Goal: Use online tool/utility: Utilize a website feature to perform a specific function

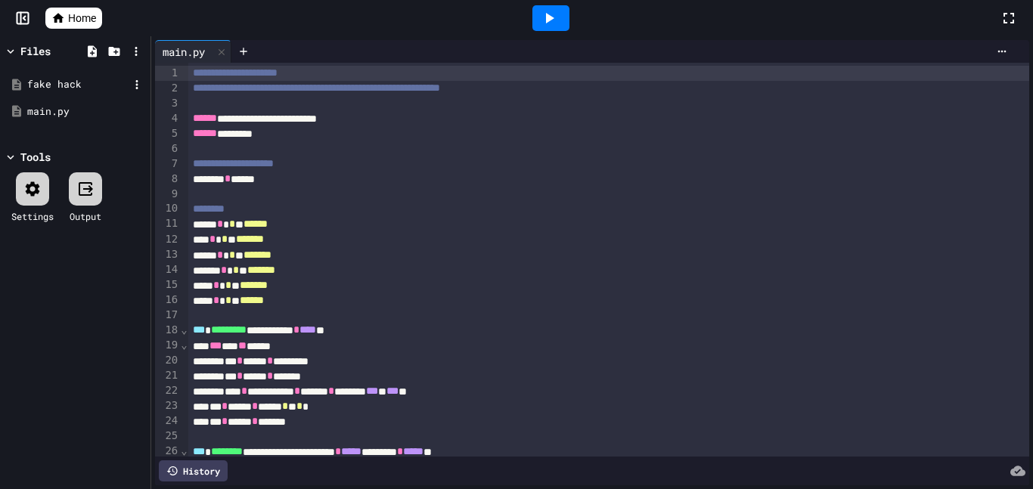
click at [85, 85] on div "fake hack" at bounding box center [77, 84] width 101 height 15
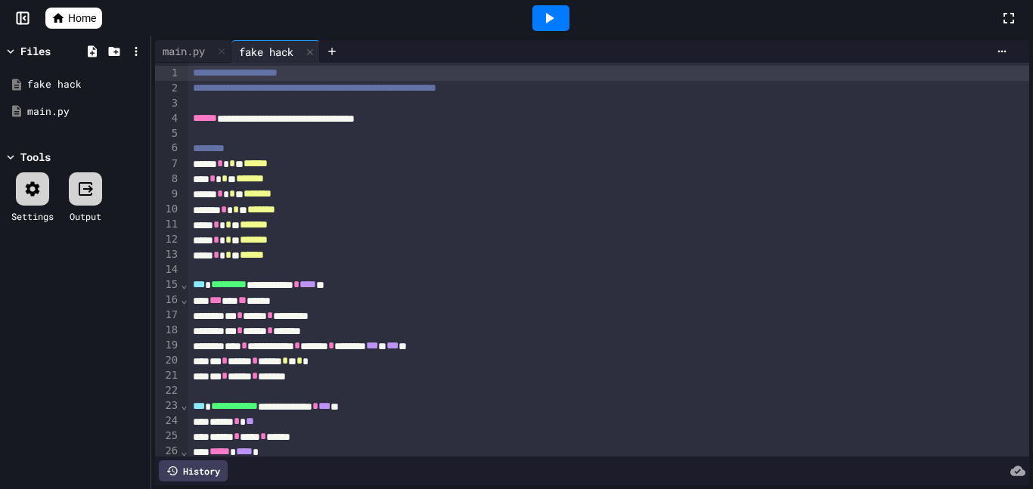
click at [560, 12] on div at bounding box center [550, 18] width 37 height 26
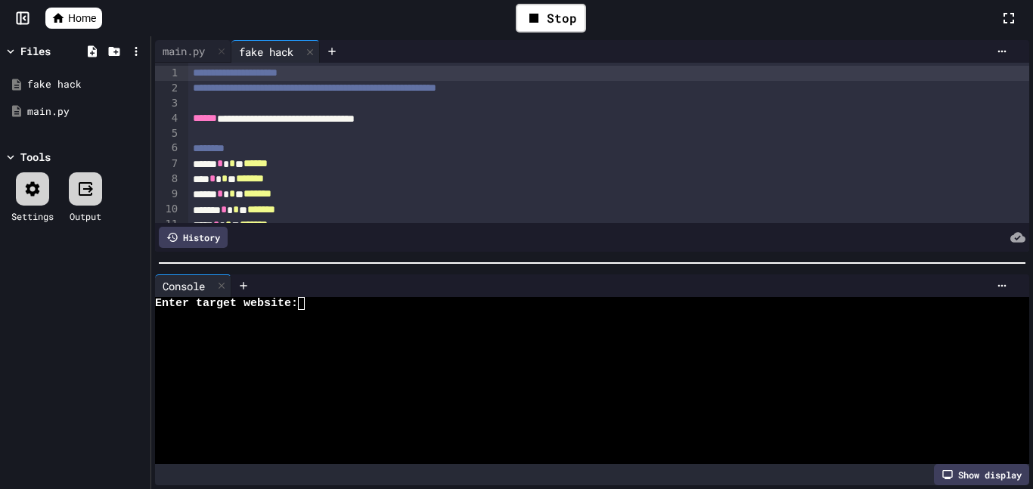
click at [435, 292] on div at bounding box center [622, 285] width 783 height 23
click at [439, 297] on div "Enter target website:" at bounding box center [583, 303] width 857 height 13
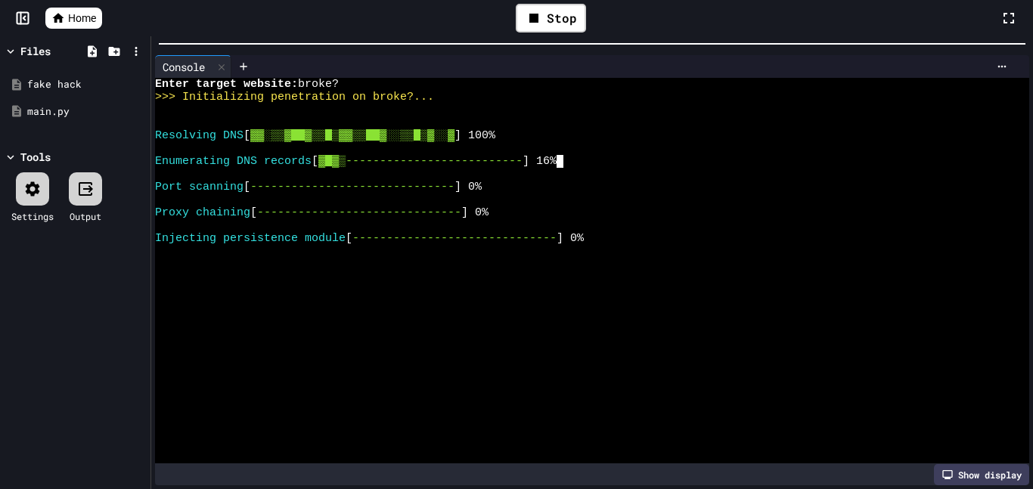
click at [383, 0] on html "**********" at bounding box center [516, 244] width 1033 height 489
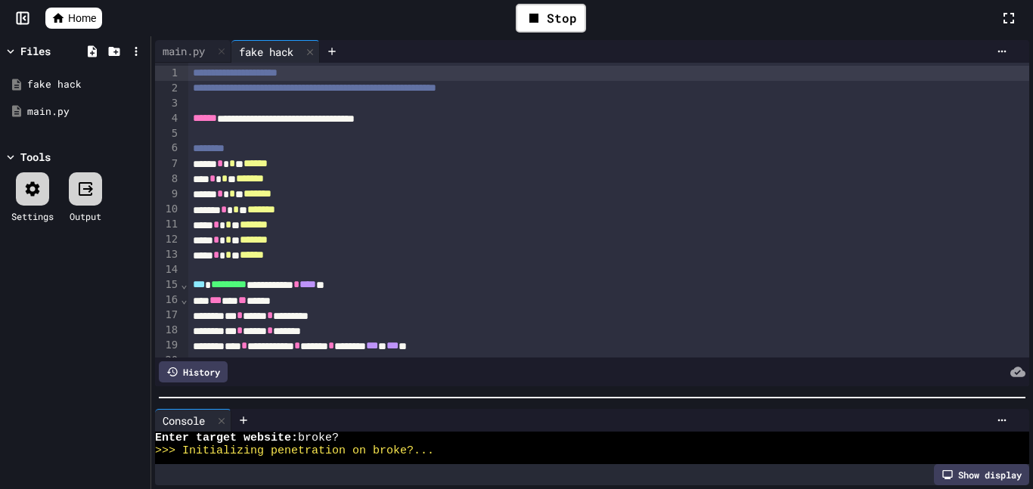
scroll to position [257, 0]
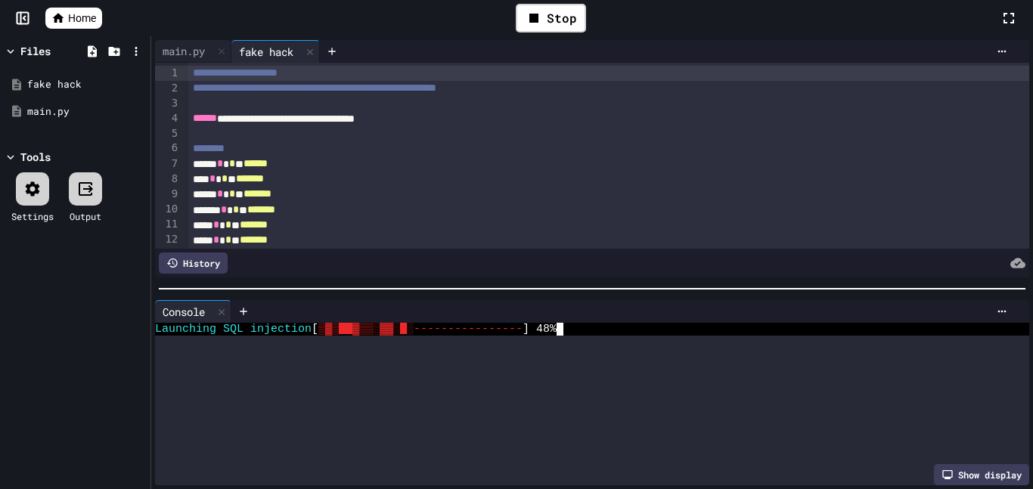
click at [328, 297] on div "**********" at bounding box center [592, 262] width 882 height 453
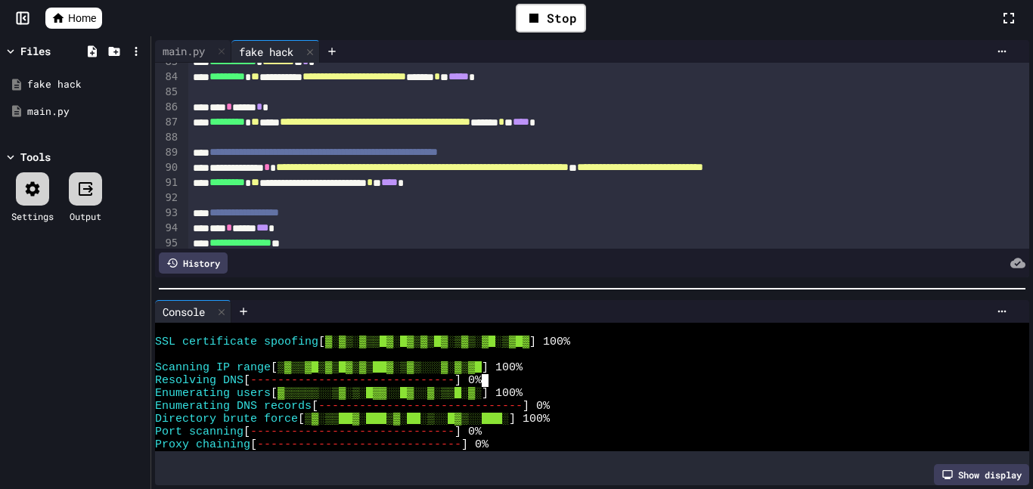
scroll to position [1248, 0]
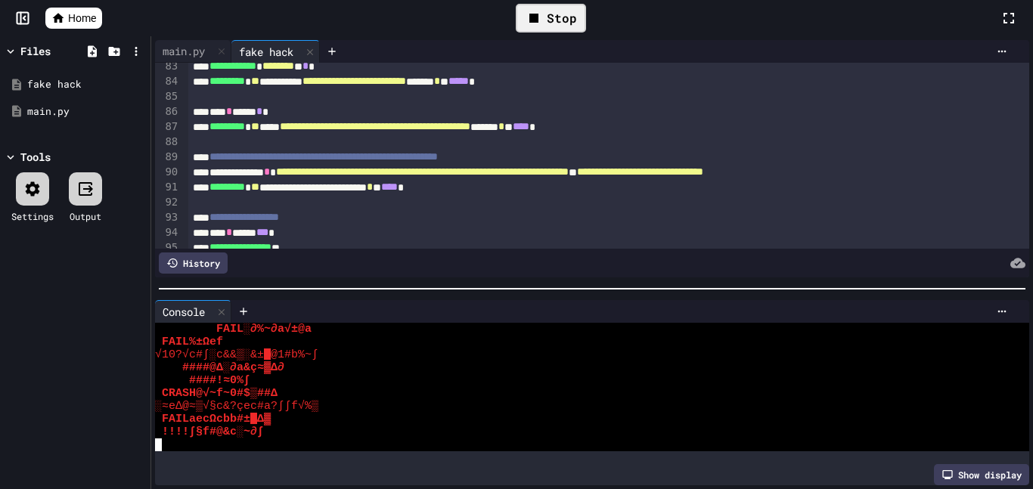
click at [541, 11] on icon at bounding box center [534, 18] width 18 height 18
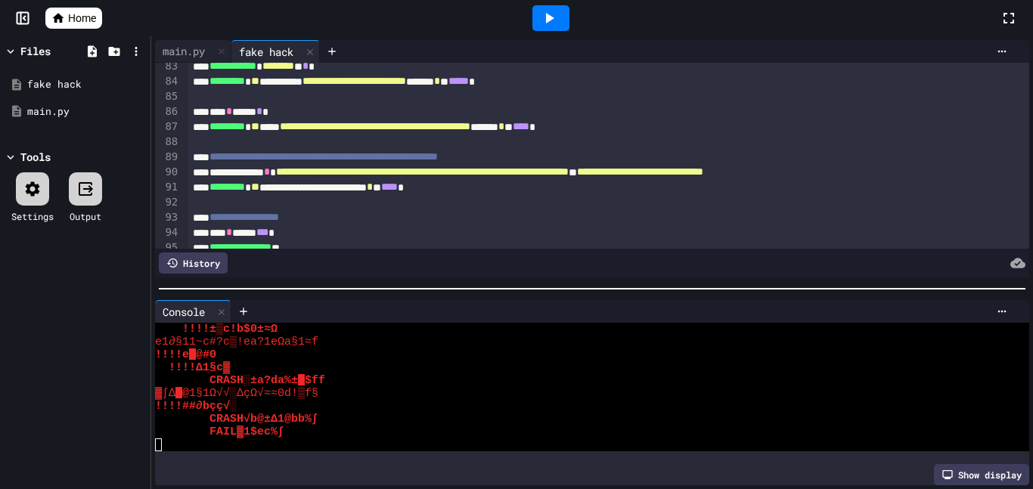
scroll to position [4434, 0]
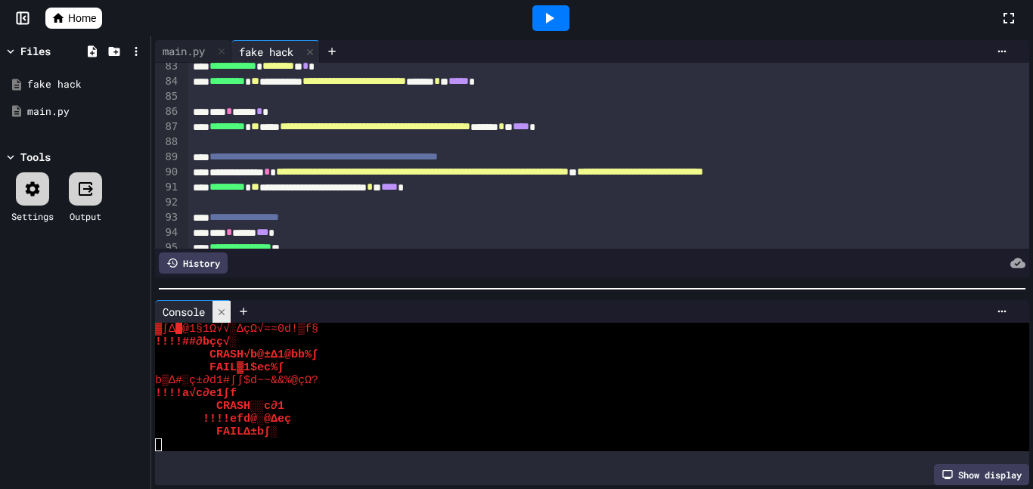
click at [219, 310] on icon at bounding box center [221, 312] width 11 height 11
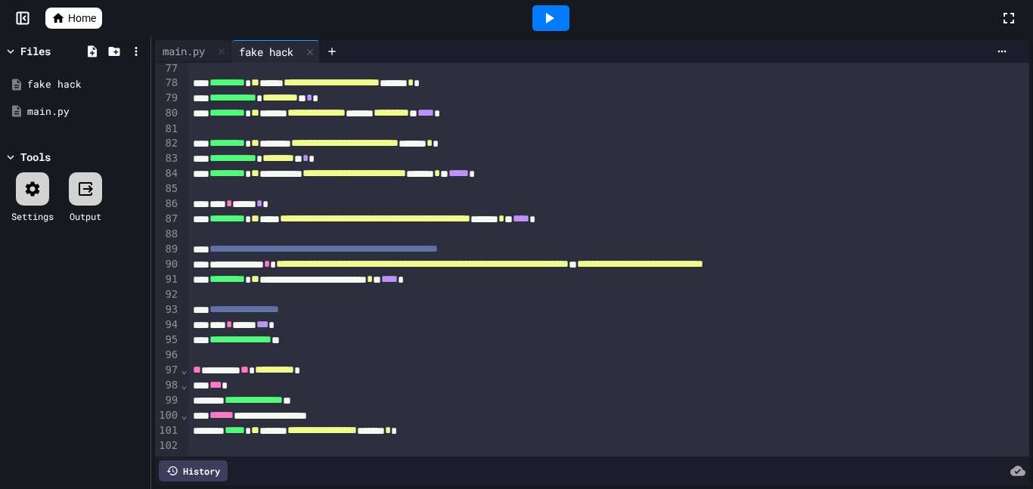
scroll to position [1156, 0]
click at [547, 22] on icon at bounding box center [550, 18] width 8 height 11
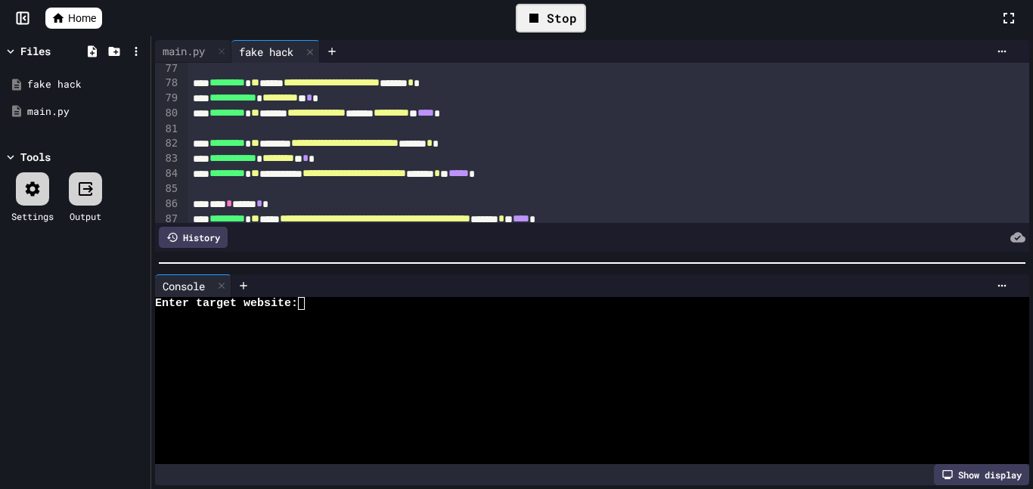
click at [546, 321] on div at bounding box center [583, 316] width 857 height 13
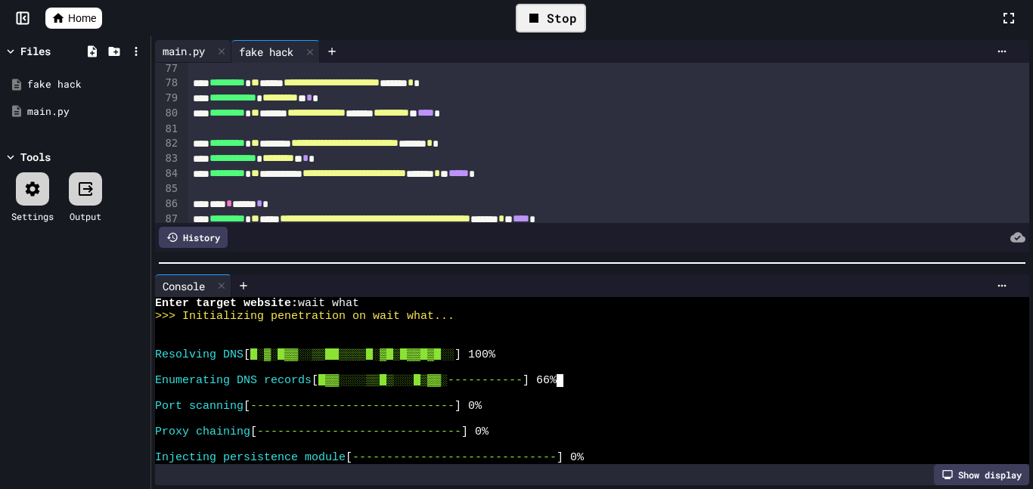
click at [187, 50] on div "main.py" at bounding box center [183, 51] width 57 height 16
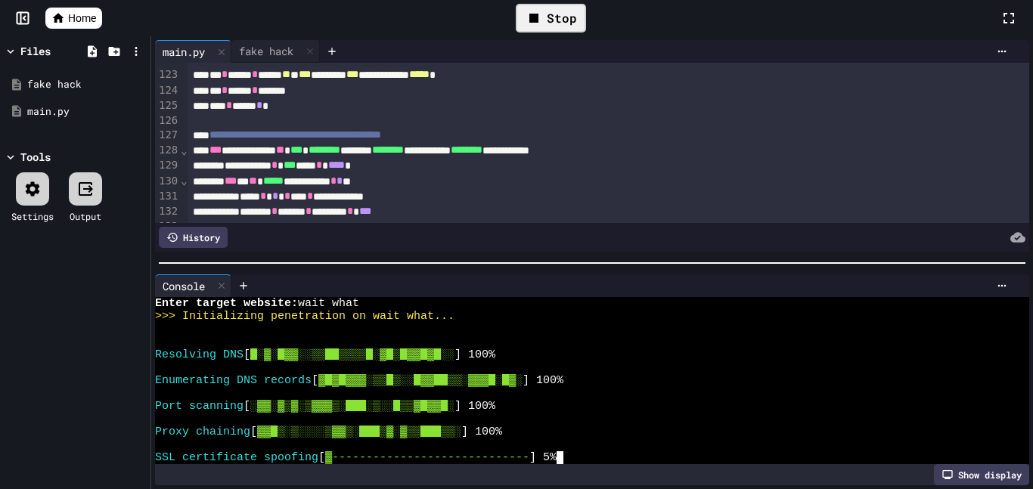
scroll to position [2071, 0]
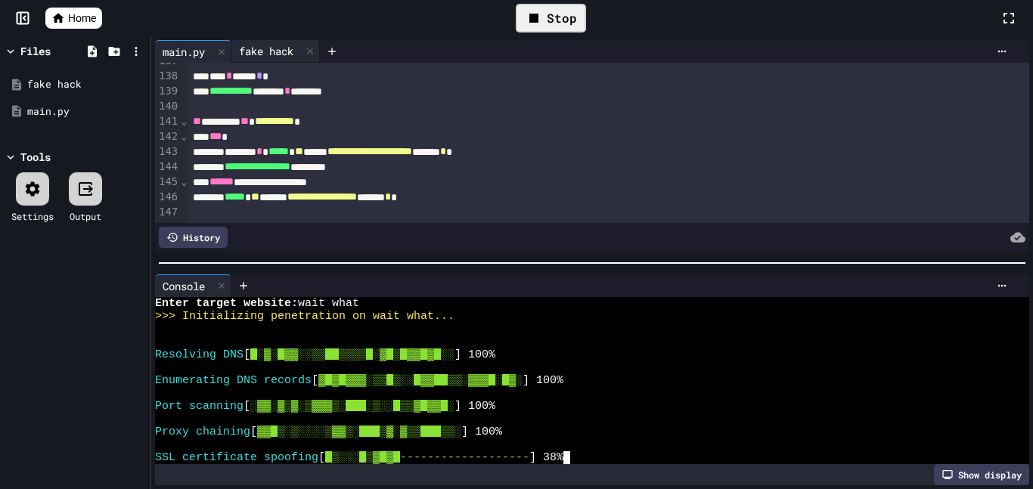
click at [271, 51] on div "fake hack" at bounding box center [266, 51] width 70 height 16
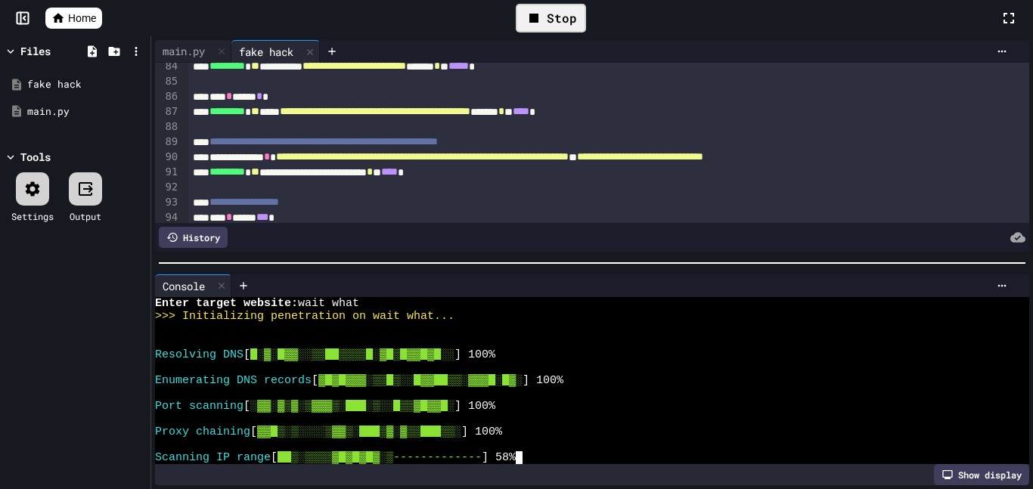
scroll to position [1263, 0]
click at [249, 290] on icon at bounding box center [243, 286] width 12 height 12
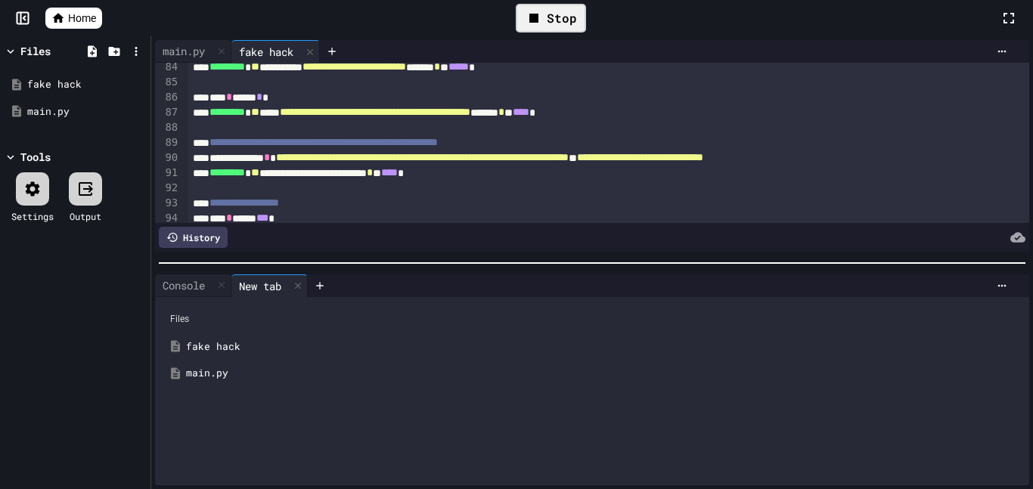
click at [234, 348] on div "fake hack" at bounding box center [603, 346] width 834 height 15
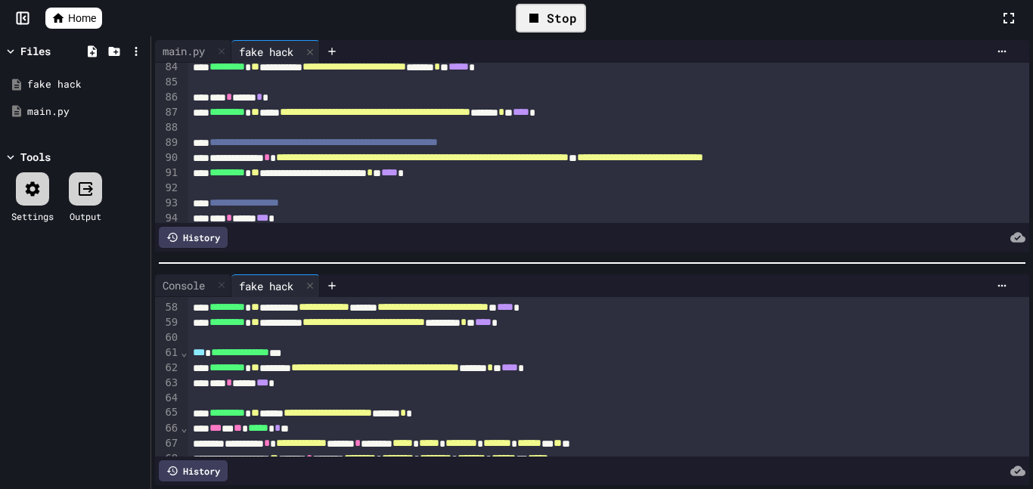
scroll to position [882, 0]
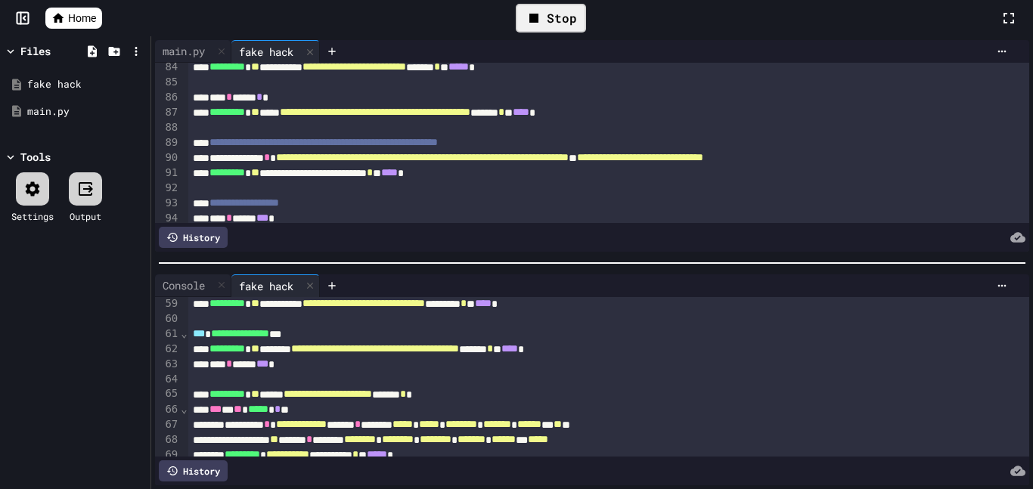
click at [546, 20] on div "Stop" at bounding box center [551, 18] width 70 height 29
click at [546, 20] on icon at bounding box center [550, 18] width 8 height 11
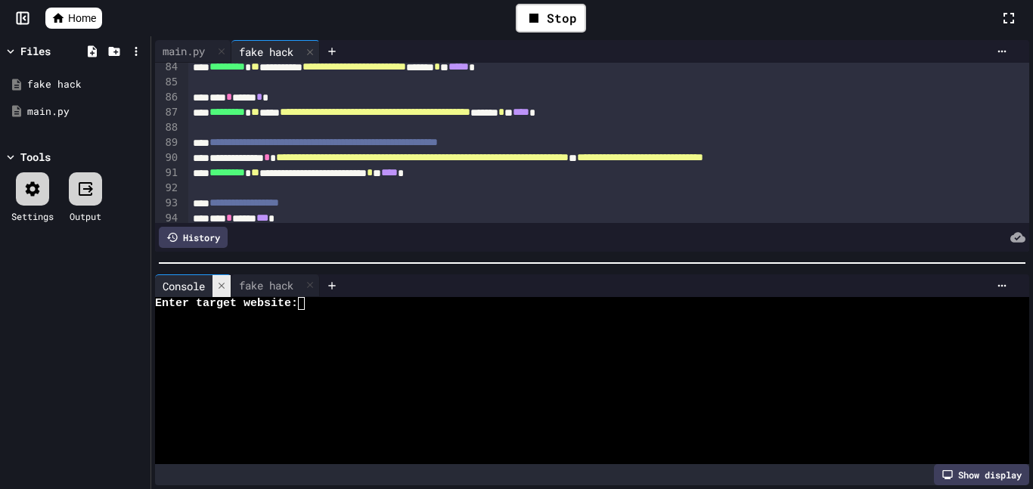
click at [218, 293] on div at bounding box center [221, 286] width 18 height 22
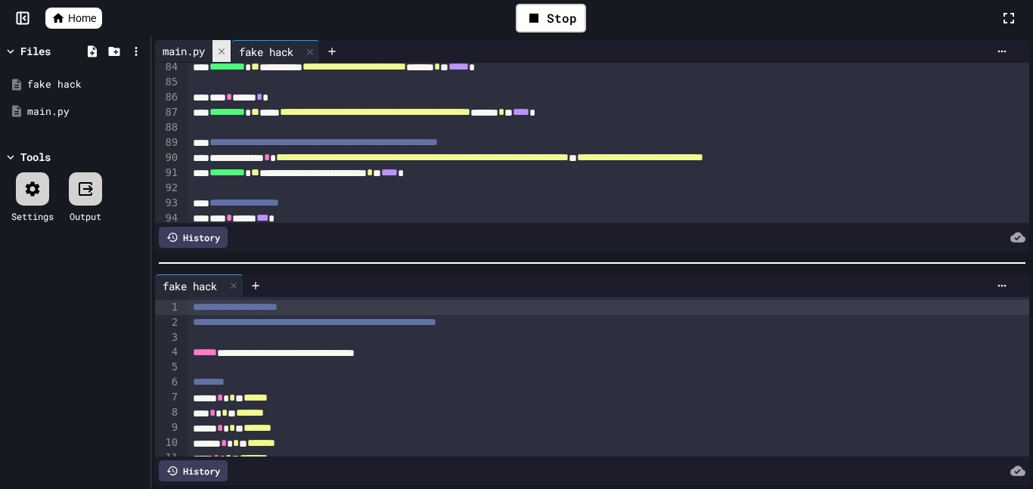
click at [226, 47] on icon at bounding box center [221, 51] width 11 height 11
click at [525, 14] on icon at bounding box center [534, 18] width 18 height 18
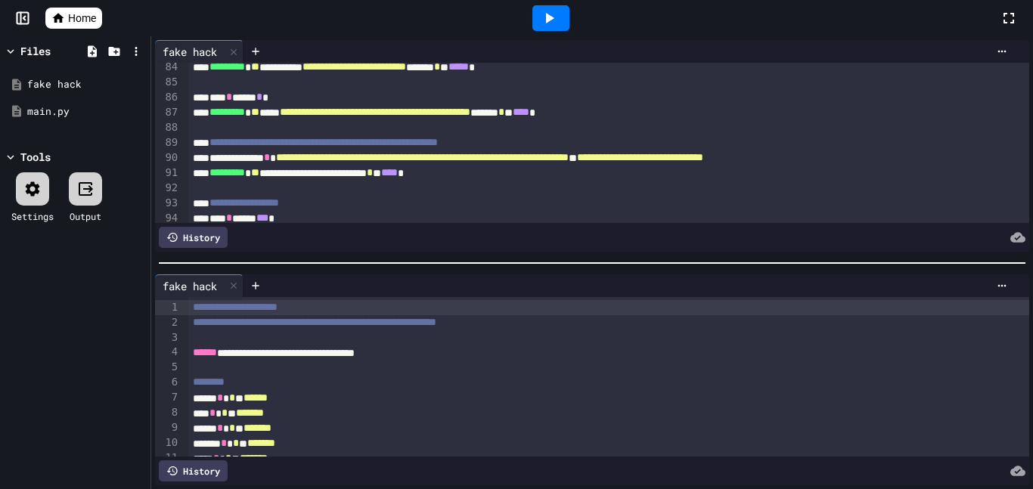
click at [527, 17] on div at bounding box center [551, 18] width 52 height 41
click at [238, 289] on icon at bounding box center [233, 285] width 11 height 11
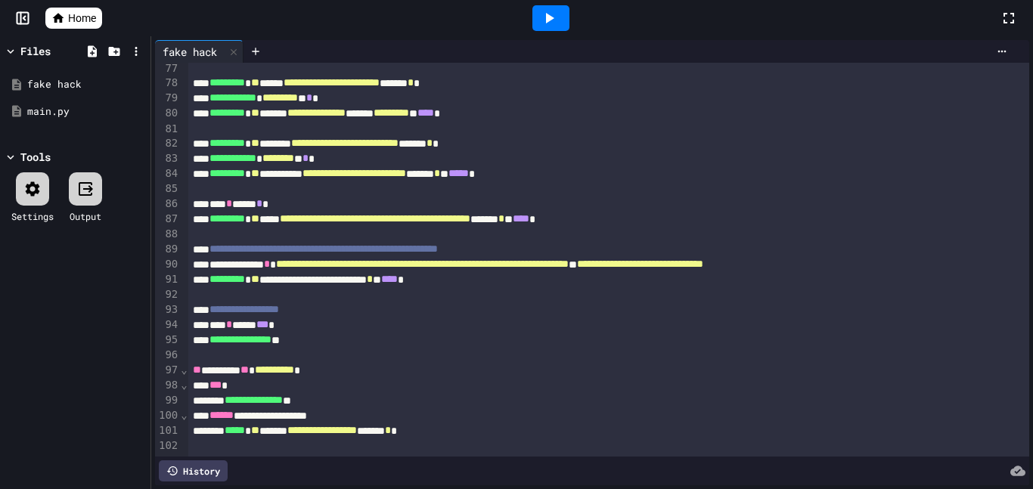
click at [549, 8] on div at bounding box center [550, 18] width 37 height 26
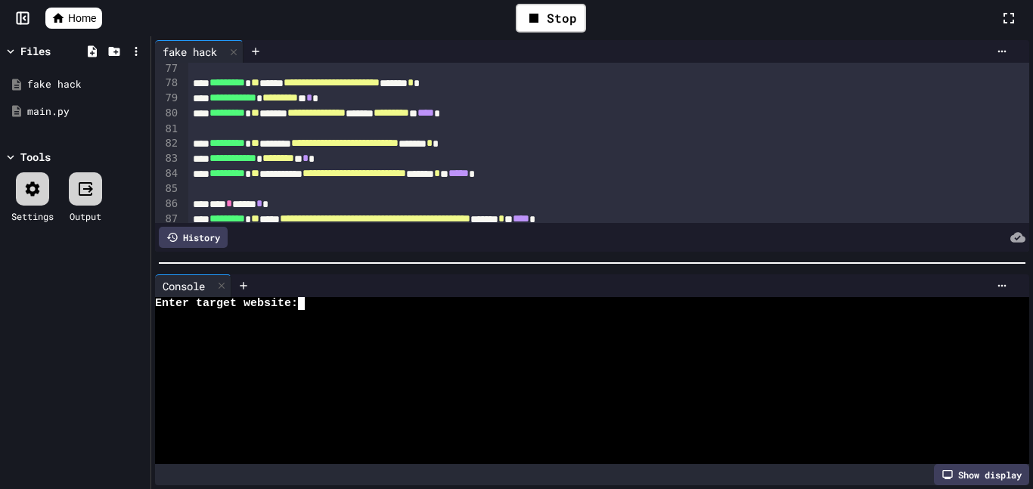
click at [386, 318] on div at bounding box center [583, 316] width 857 height 13
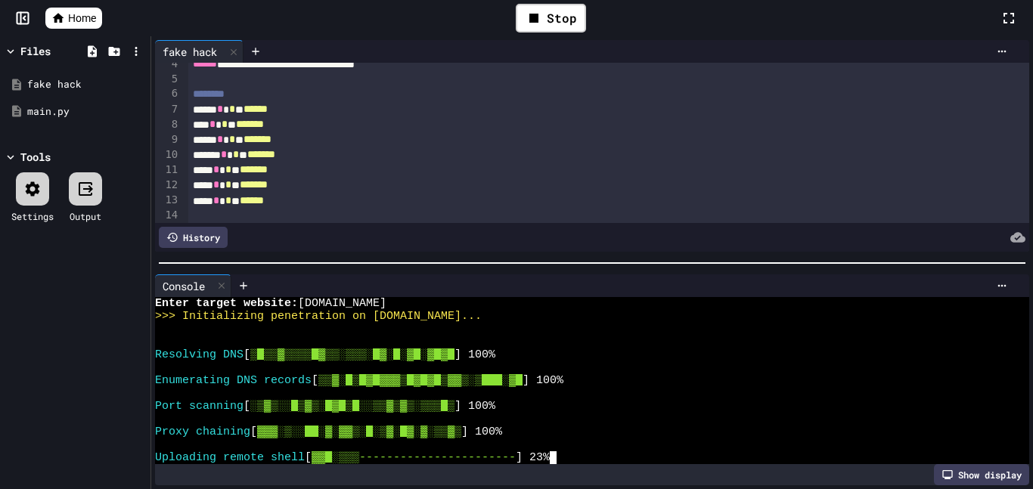
scroll to position [0, 0]
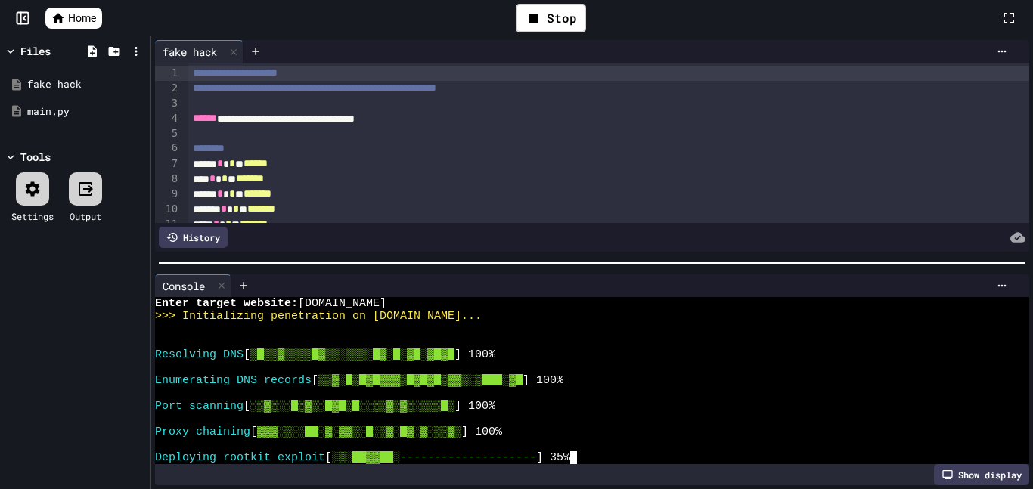
click at [572, 85] on div "**********" at bounding box center [609, 88] width 842 height 15
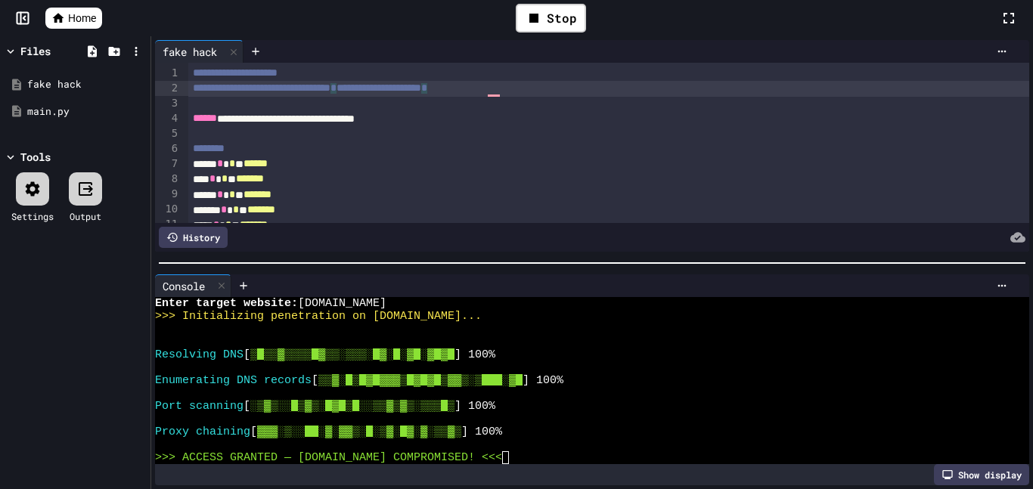
click at [231, 85] on span "**********" at bounding box center [262, 87] width 138 height 11
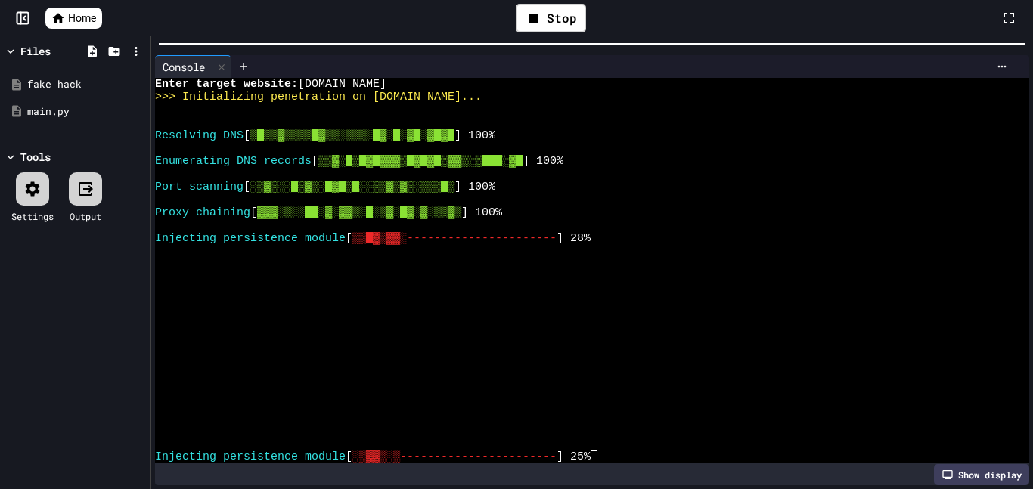
click at [390, 0] on html "**********" at bounding box center [516, 244] width 1033 height 489
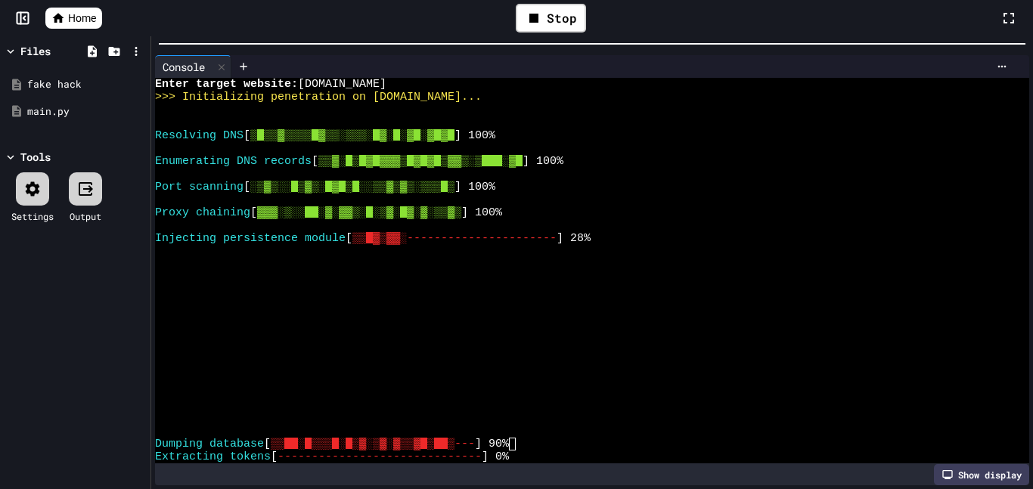
click at [487, 392] on div at bounding box center [583, 392] width 857 height 13
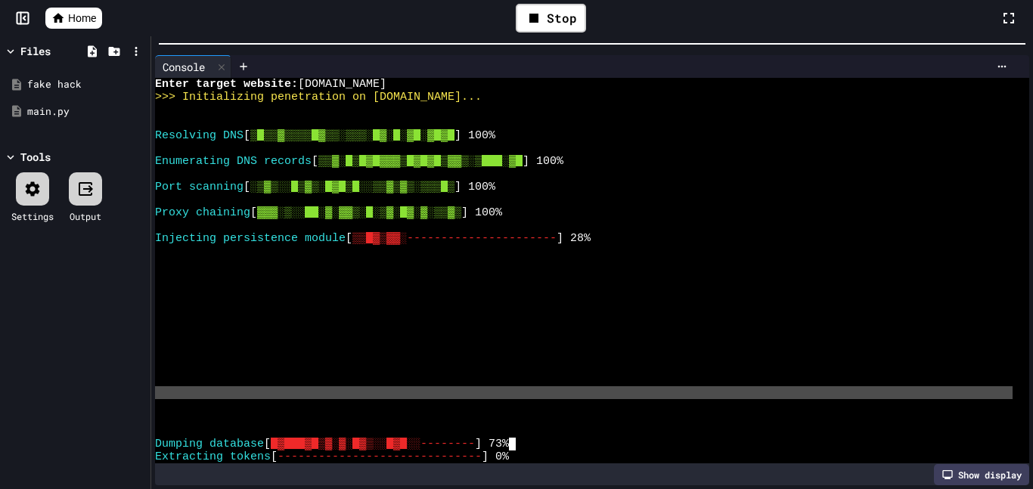
click at [487, 392] on div at bounding box center [583, 392] width 857 height 13
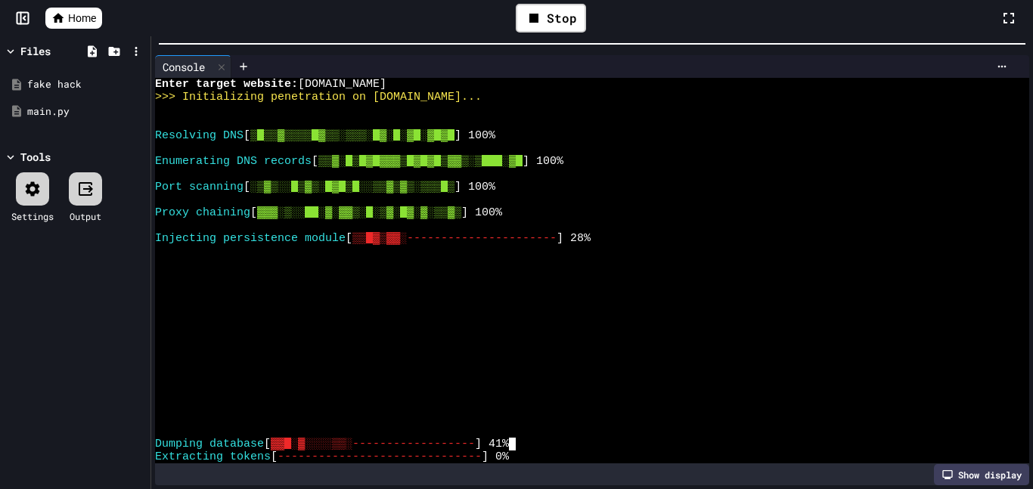
click at [487, 392] on div at bounding box center [583, 392] width 857 height 13
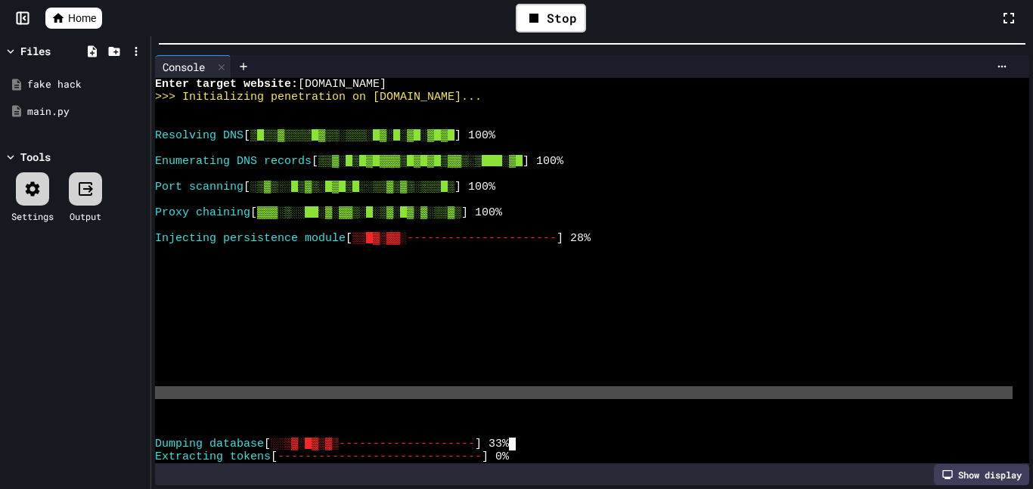
click at [487, 392] on div at bounding box center [583, 392] width 857 height 13
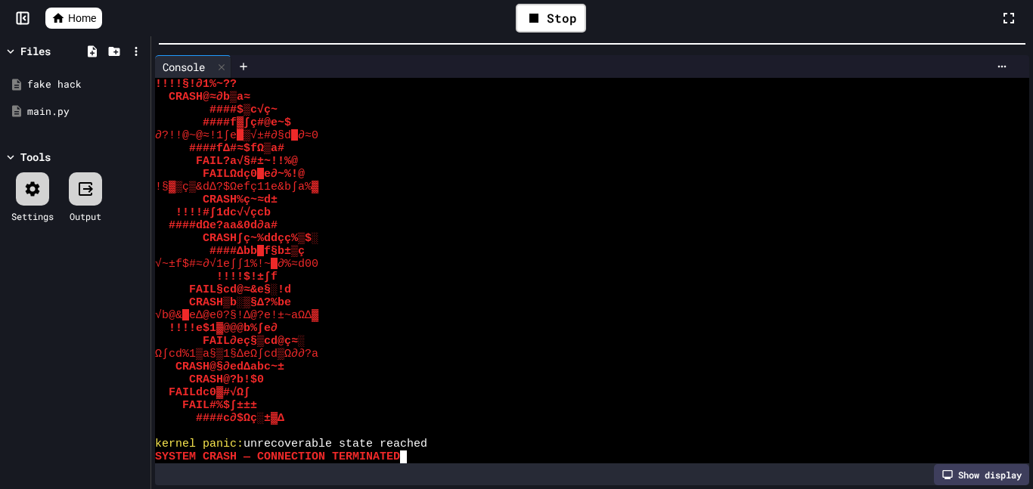
scroll to position [11748, 0]
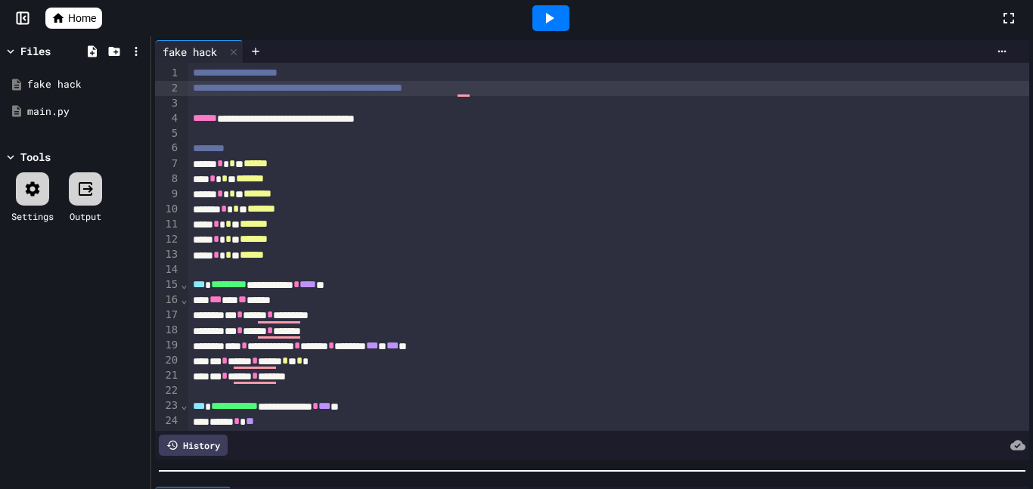
click at [220, 487] on div "**********" at bounding box center [592, 262] width 882 height 453
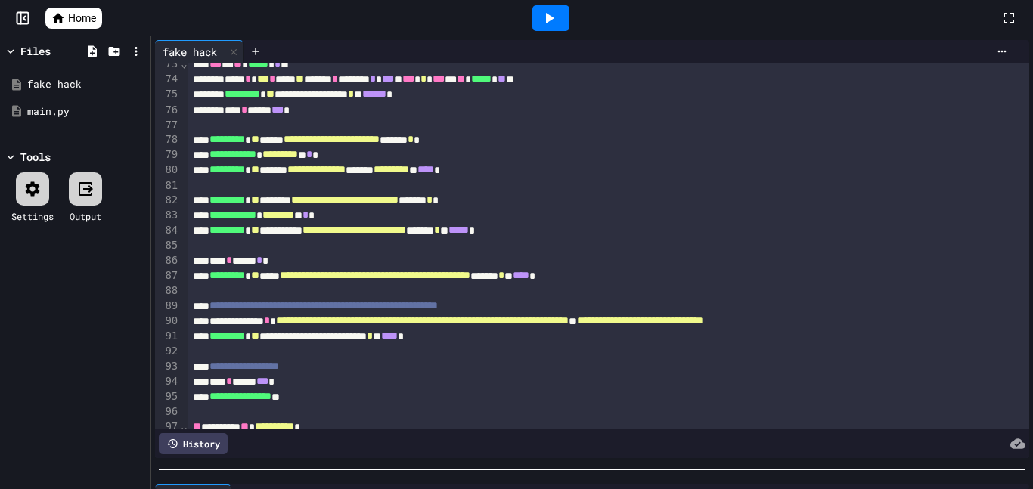
scroll to position [1183, 0]
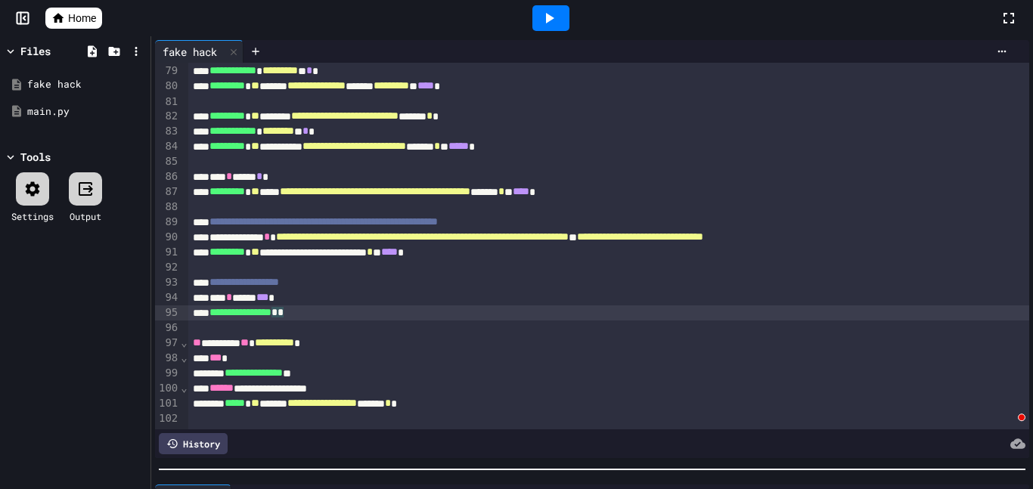
click at [343, 315] on div "**********" at bounding box center [609, 312] width 842 height 15
click at [321, 417] on div "To enrich screen reader interactions, please activate Accessibility in Grammarl…" at bounding box center [609, 418] width 842 height 15
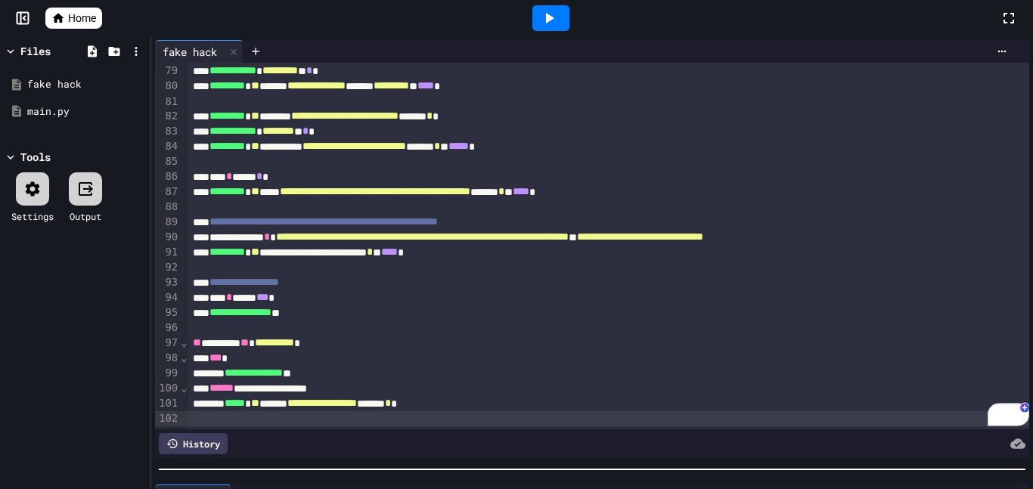
click at [541, 29] on div at bounding box center [550, 18] width 37 height 26
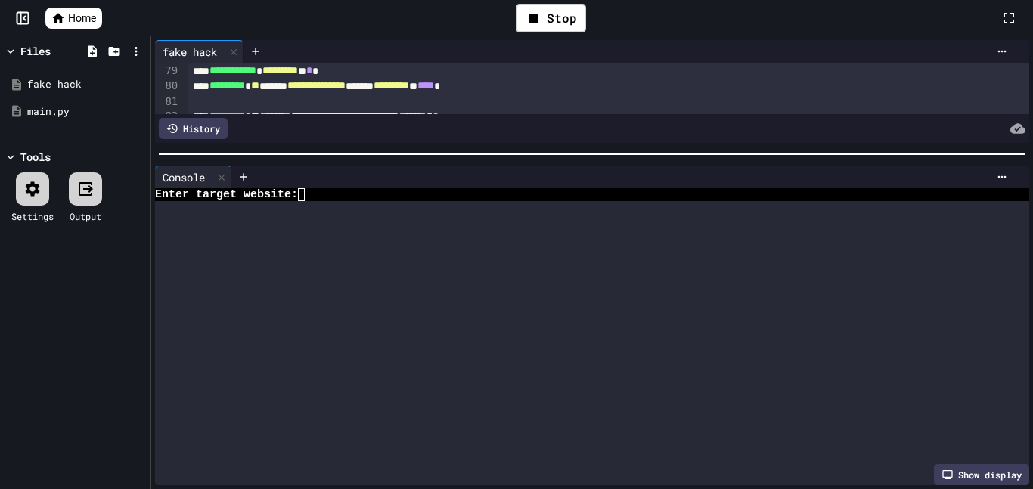
click at [355, 145] on div "**********" at bounding box center [592, 262] width 882 height 453
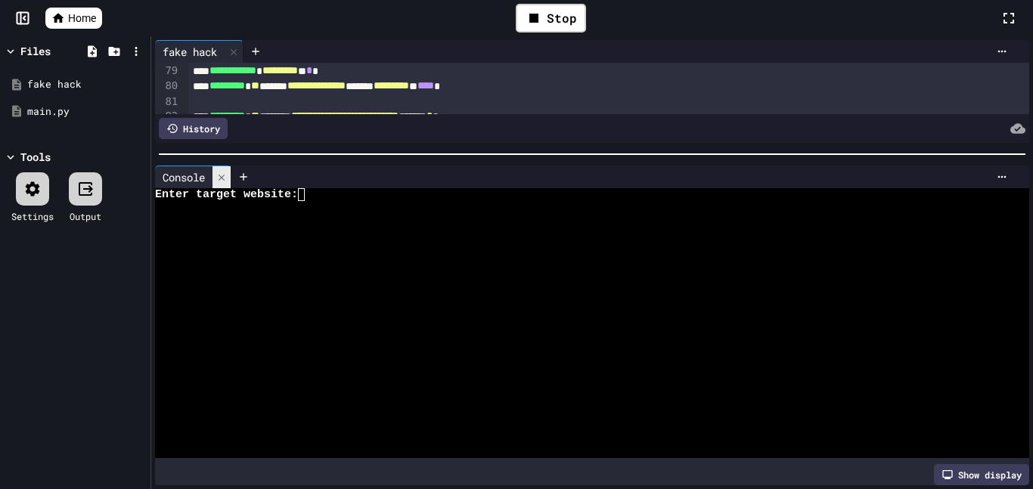
click at [227, 175] on icon at bounding box center [221, 177] width 11 height 11
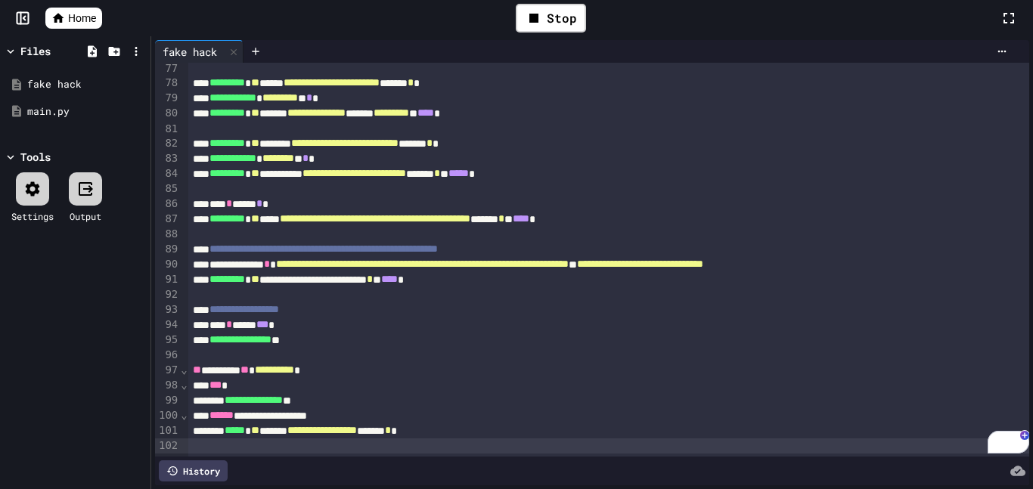
scroll to position [1156, 0]
click at [257, 45] on icon at bounding box center [255, 51] width 12 height 12
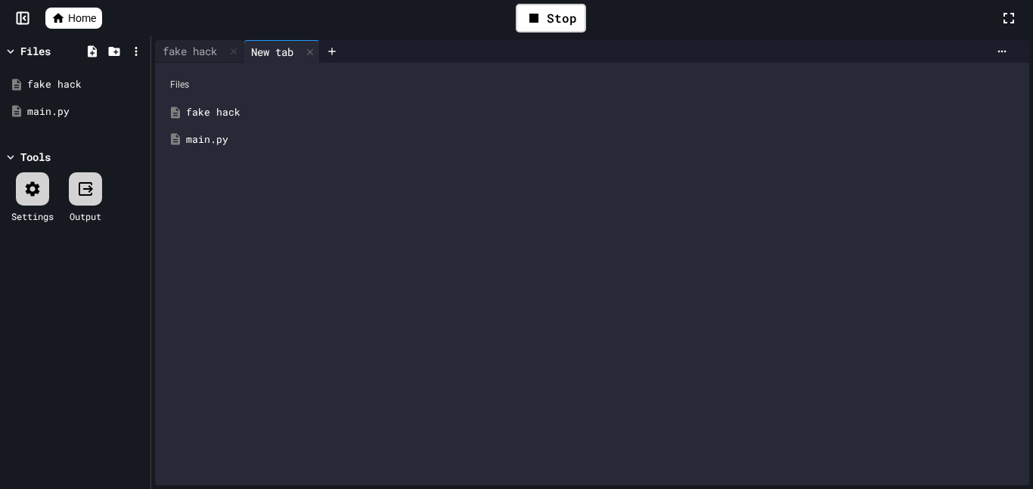
click at [262, 111] on div "fake hack" at bounding box center [603, 112] width 834 height 15
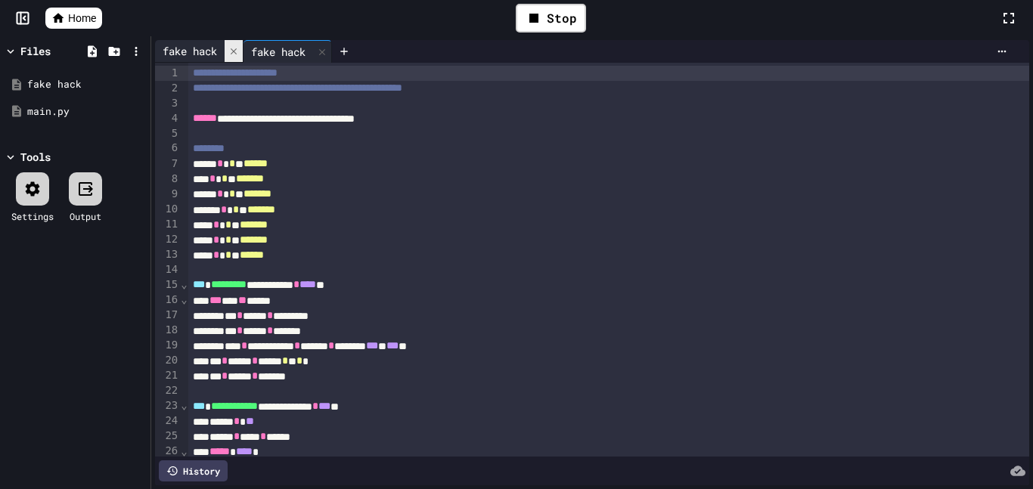
click at [239, 50] on icon at bounding box center [233, 51] width 11 height 11
click at [584, 23] on div "Stop" at bounding box center [551, 18] width 70 height 29
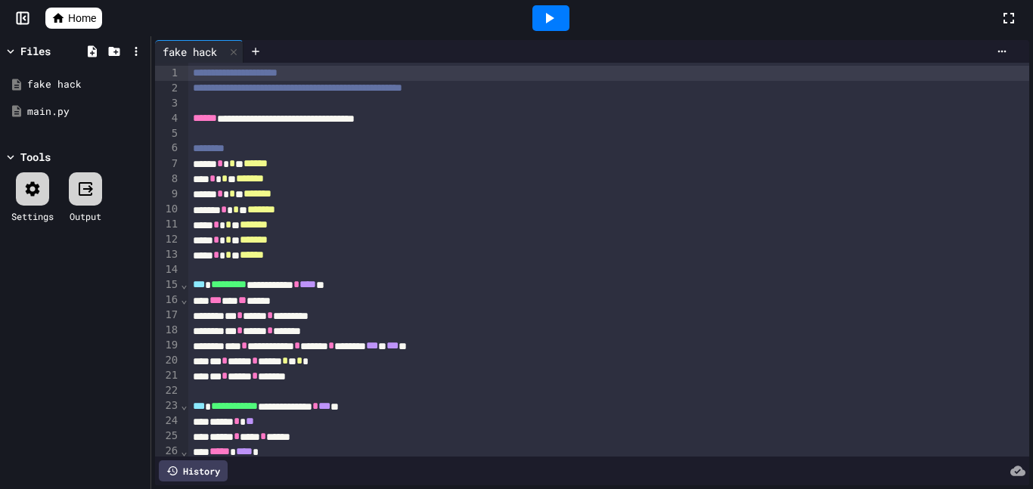
click at [581, 23] on div at bounding box center [550, 18] width 897 height 41
click at [565, 20] on div at bounding box center [550, 18] width 37 height 26
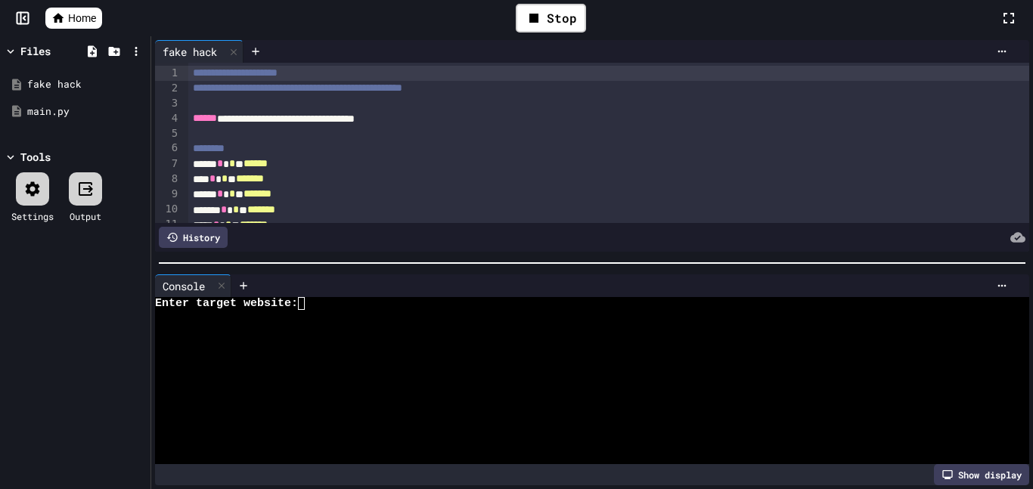
click at [444, 320] on div at bounding box center [583, 316] width 857 height 13
click at [219, 284] on icon at bounding box center [221, 285] width 11 height 11
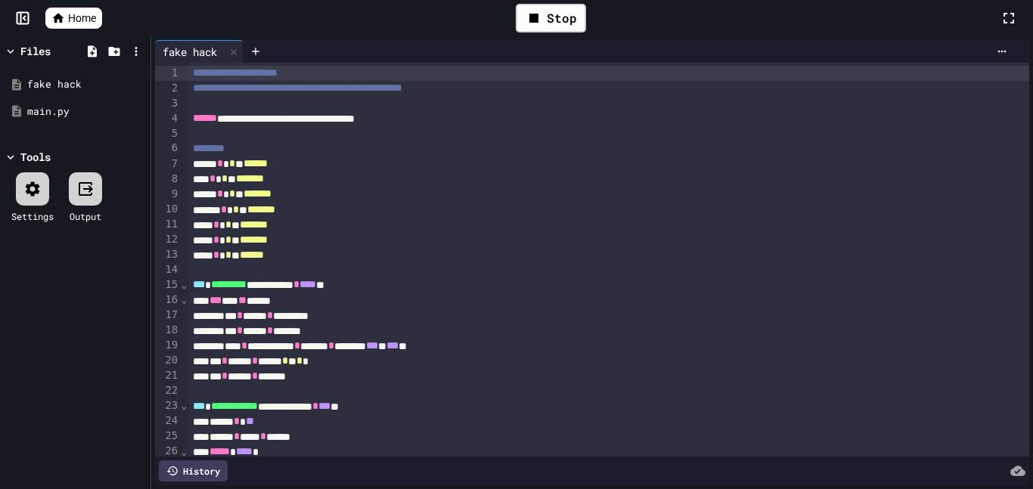
click at [212, 481] on div "History" at bounding box center [193, 470] width 69 height 21
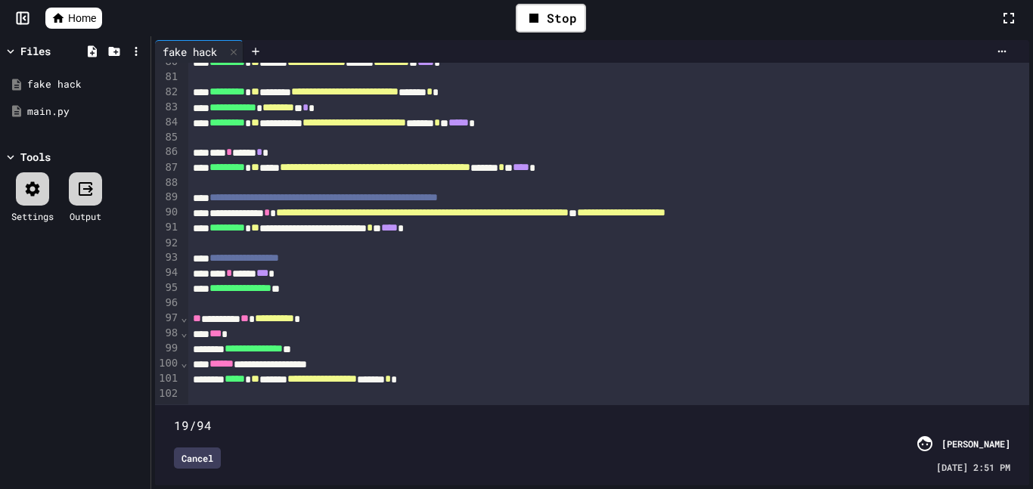
scroll to position [0, 0]
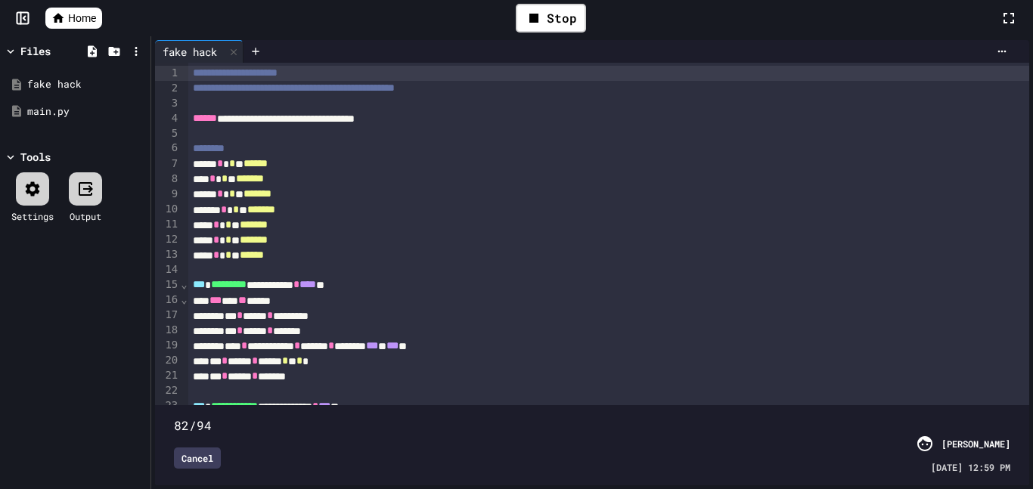
type input "**"
drag, startPoint x: 365, startPoint y: 405, endPoint x: 1031, endPoint y: 418, distance: 666.2
click at [1031, 418] on div "**********" at bounding box center [592, 262] width 882 height 453
click at [183, 33] on div "Stop" at bounding box center [550, 18] width 897 height 44
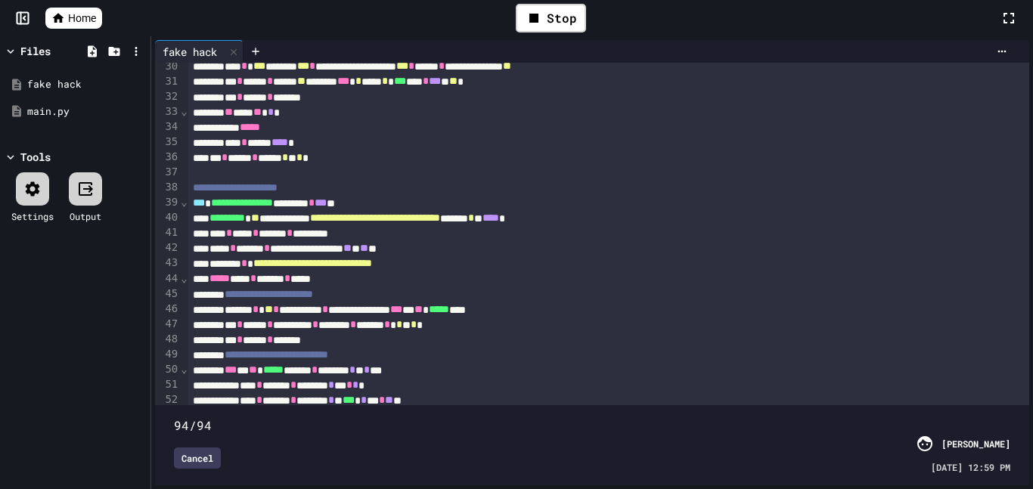
scroll to position [453, 0]
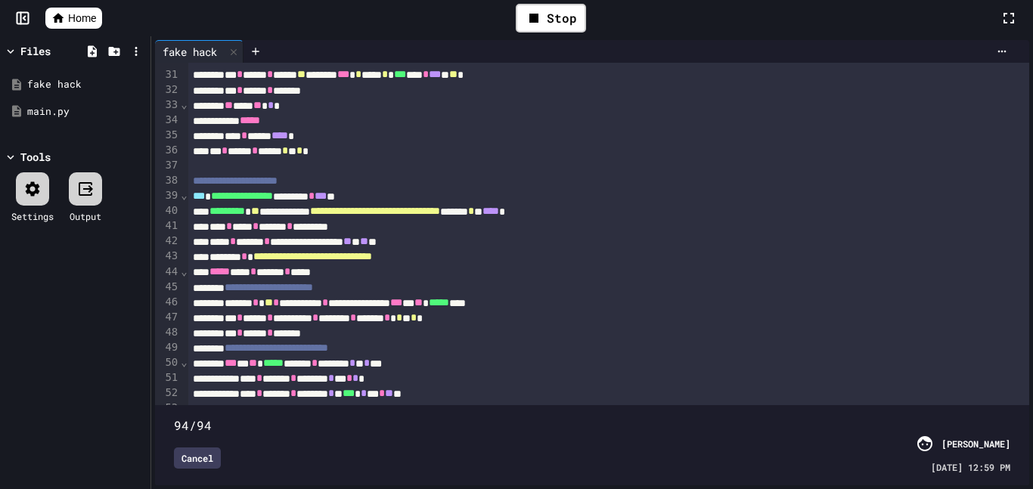
click at [482, 139] on div "**** * ****** **** *" at bounding box center [609, 136] width 842 height 15
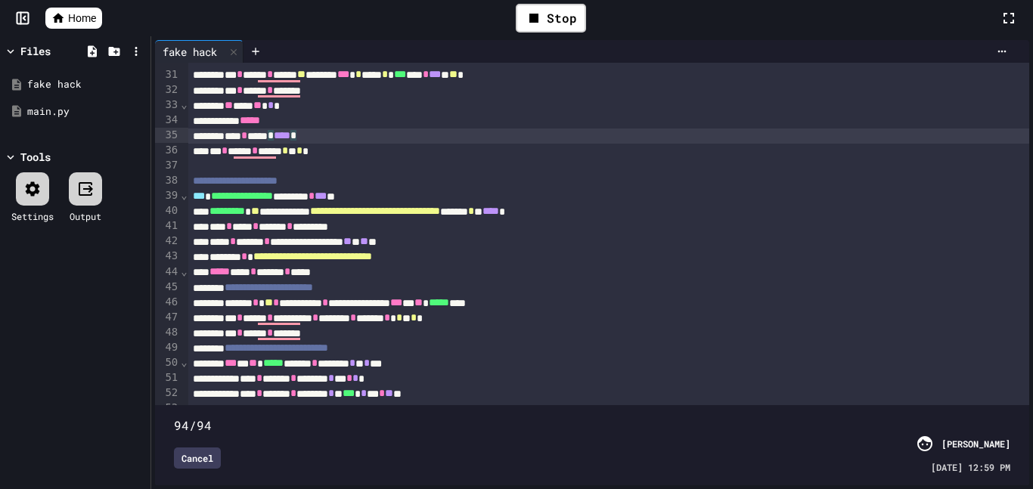
click at [501, 259] on div "**********" at bounding box center [609, 256] width 842 height 15
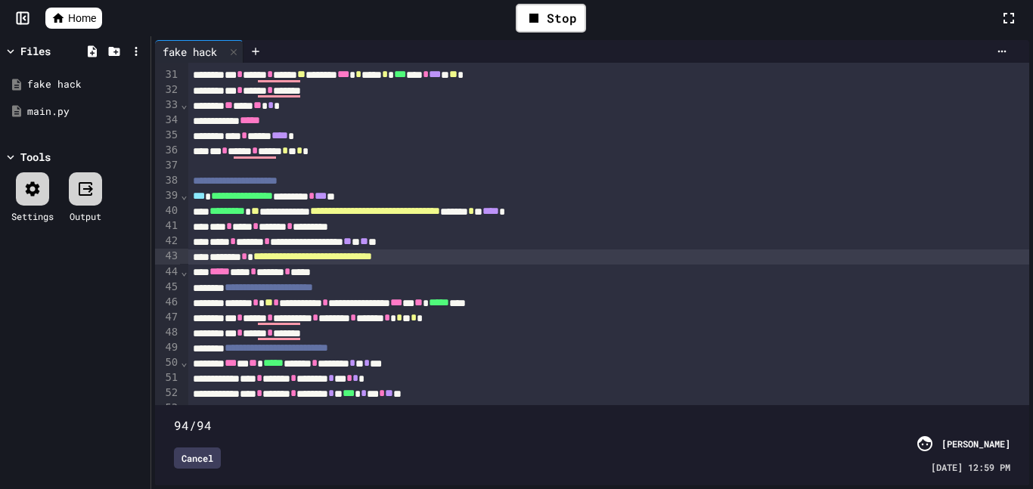
click at [372, 258] on span "**********" at bounding box center [312, 256] width 119 height 11
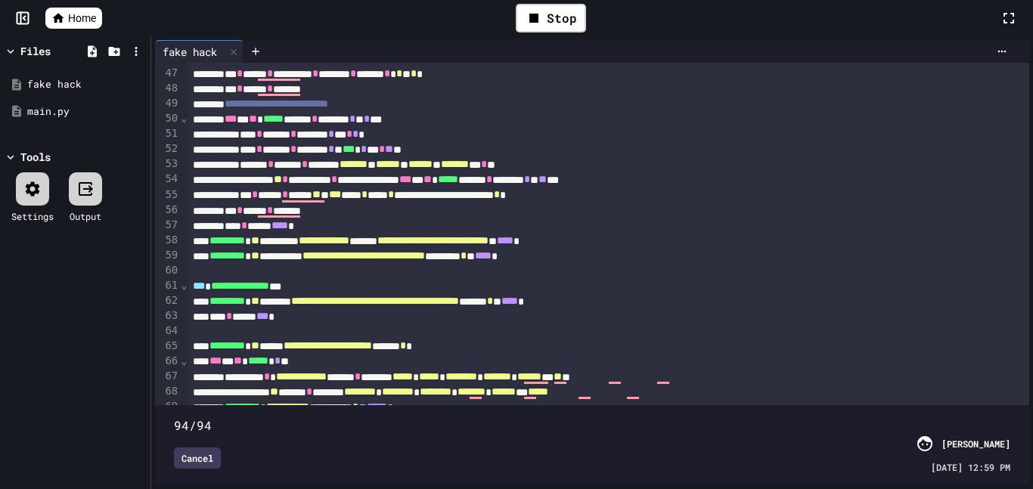
scroll to position [696, 0]
click at [548, 250] on div "**********" at bounding box center [609, 256] width 842 height 15
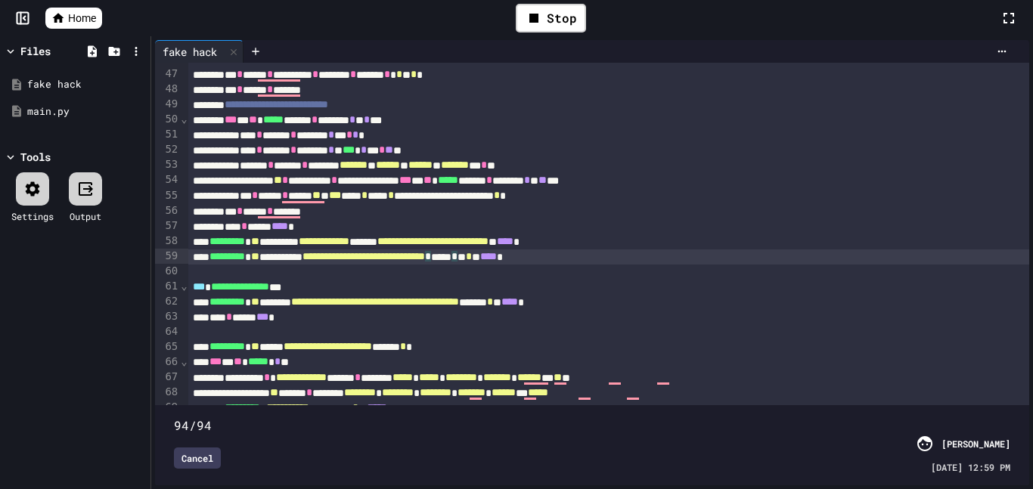
click at [425, 253] on span "**********" at bounding box center [363, 256] width 122 height 11
click at [542, 9] on icon at bounding box center [534, 18] width 18 height 18
click at [488, 246] on span "**********" at bounding box center [432, 241] width 111 height 11
click at [550, 255] on div "**********" at bounding box center [609, 256] width 842 height 15
click at [45, 194] on div at bounding box center [32, 188] width 33 height 33
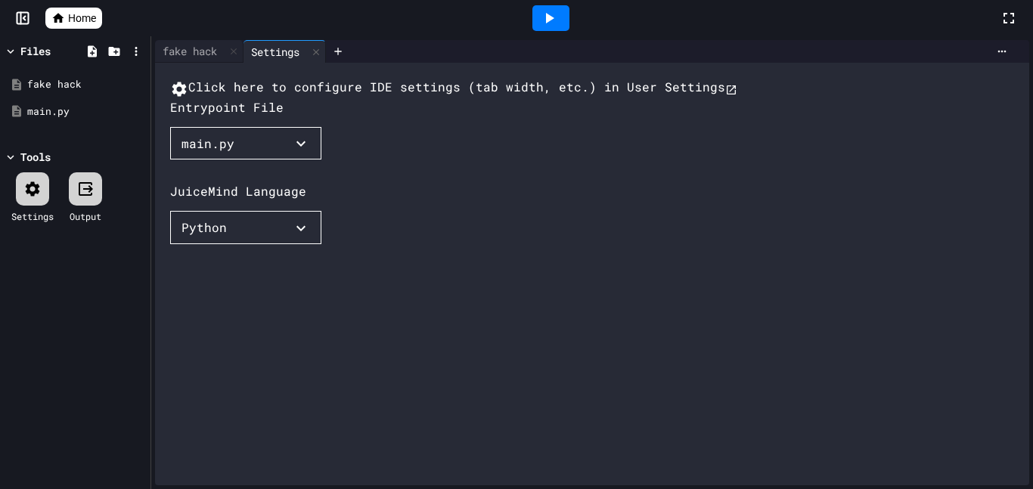
click at [209, 153] on div "main.py" at bounding box center [207, 144] width 53 height 18
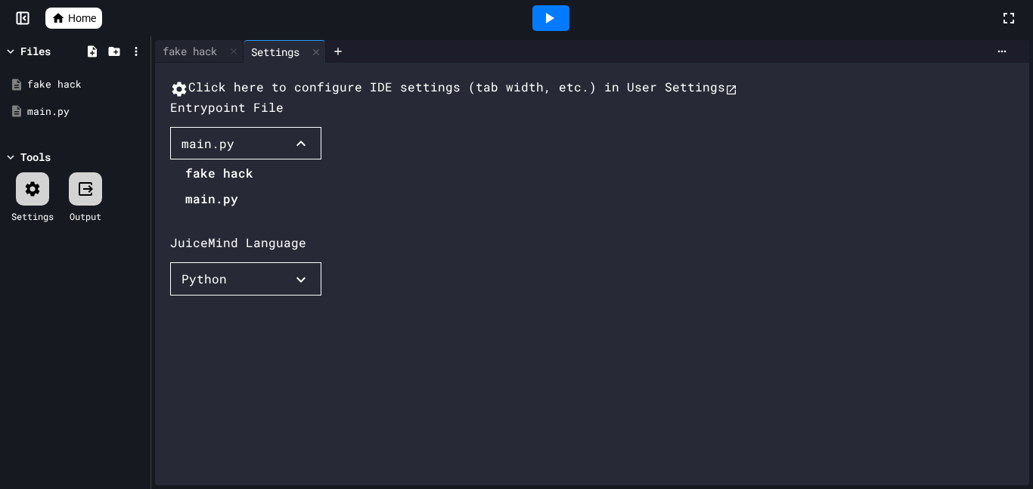
click at [229, 161] on div at bounding box center [211, 161] width 83 height 0
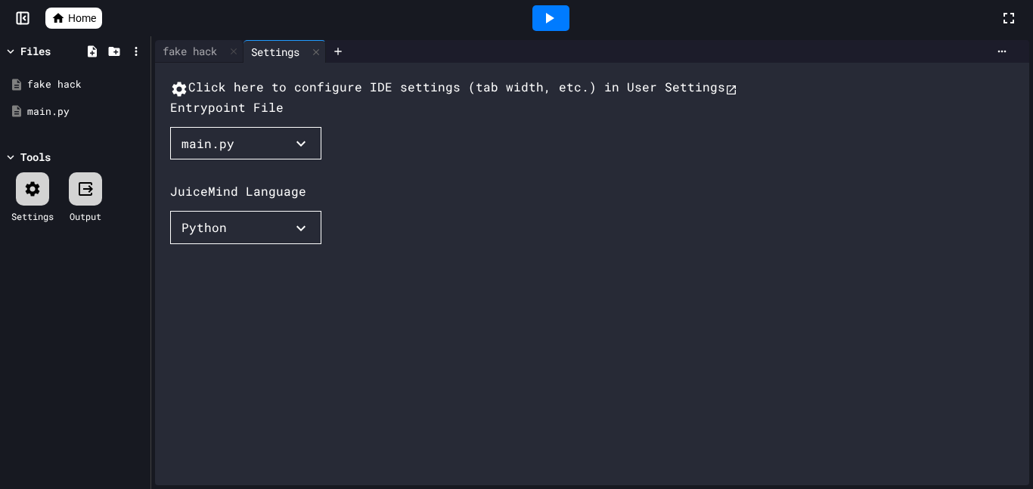
click at [228, 160] on button "main.py" at bounding box center [245, 143] width 151 height 33
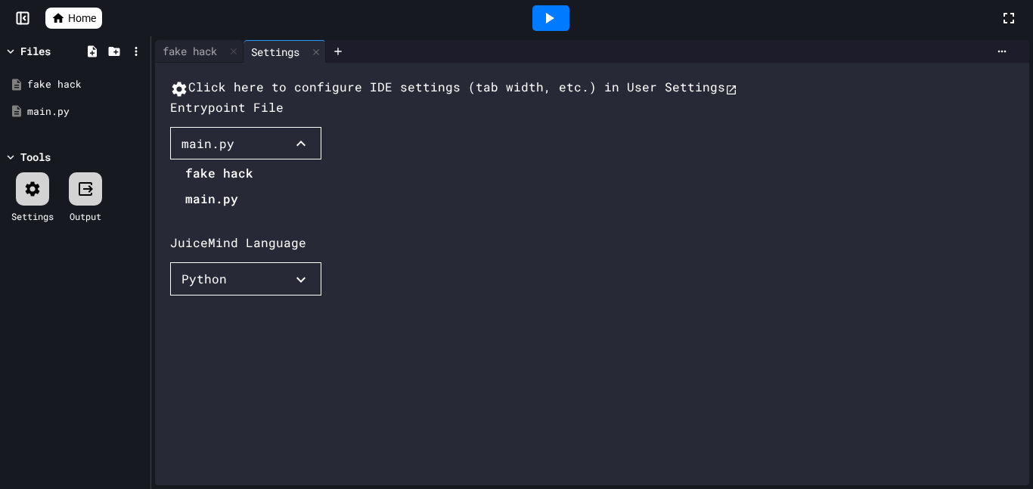
click at [215, 185] on li "fake hack" at bounding box center [219, 173] width 68 height 24
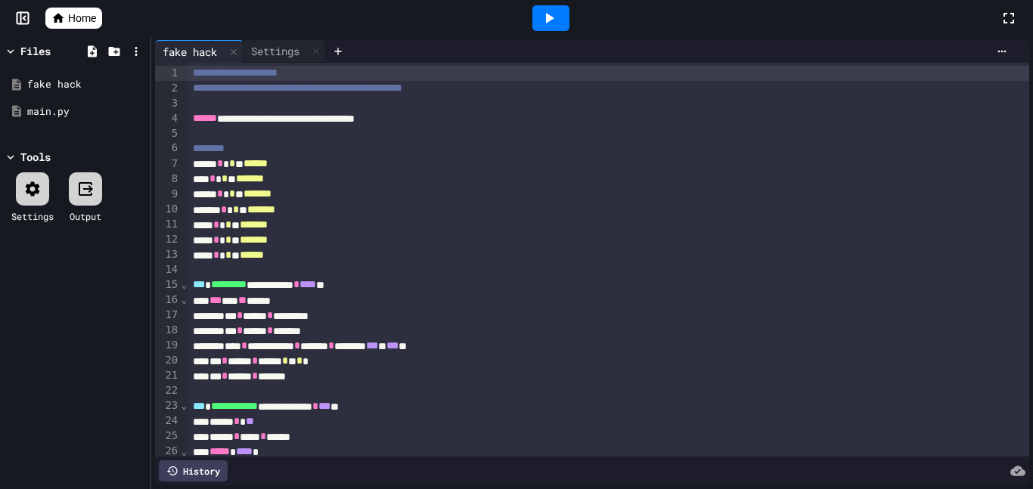
click at [544, 21] on icon at bounding box center [549, 18] width 18 height 18
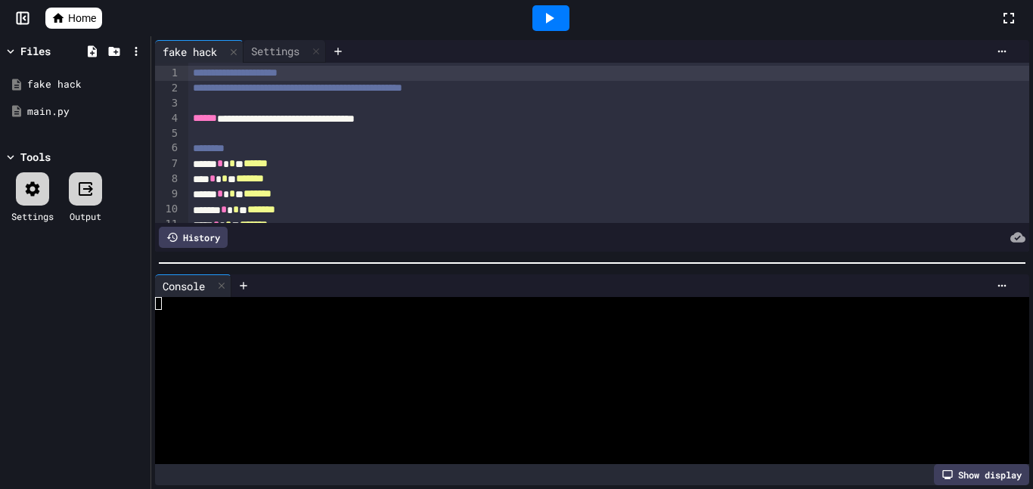
click at [381, 310] on div at bounding box center [583, 316] width 857 height 13
click at [381, 311] on div at bounding box center [583, 316] width 857 height 13
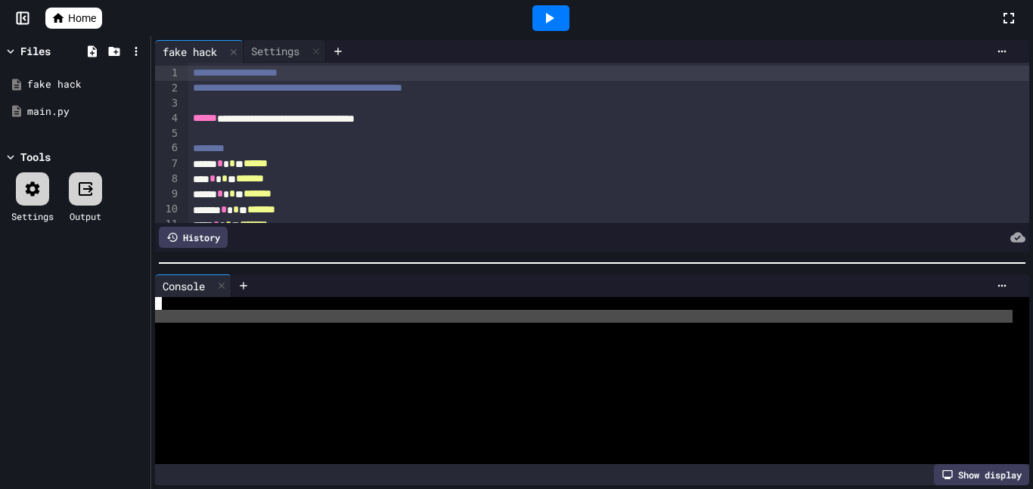
click at [381, 311] on div at bounding box center [583, 316] width 857 height 13
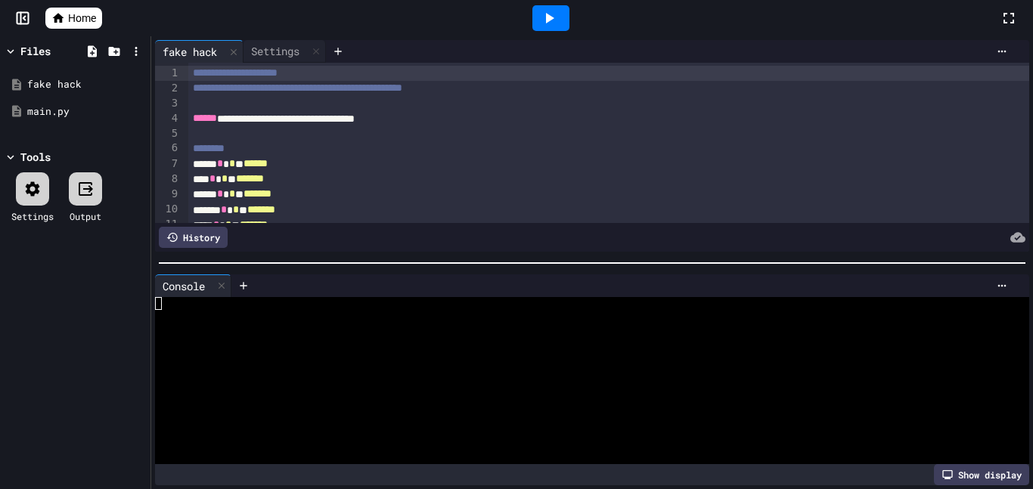
click at [553, 22] on icon at bounding box center [549, 18] width 18 height 18
click at [550, 18] on icon at bounding box center [550, 18] width 8 height 11
click at [490, 142] on div "********" at bounding box center [609, 148] width 842 height 15
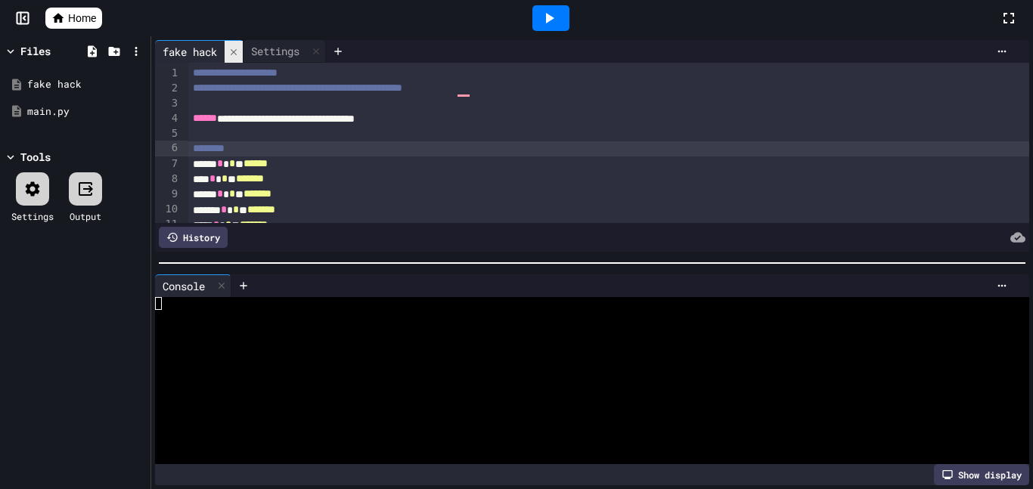
click at [239, 56] on icon at bounding box center [233, 52] width 11 height 11
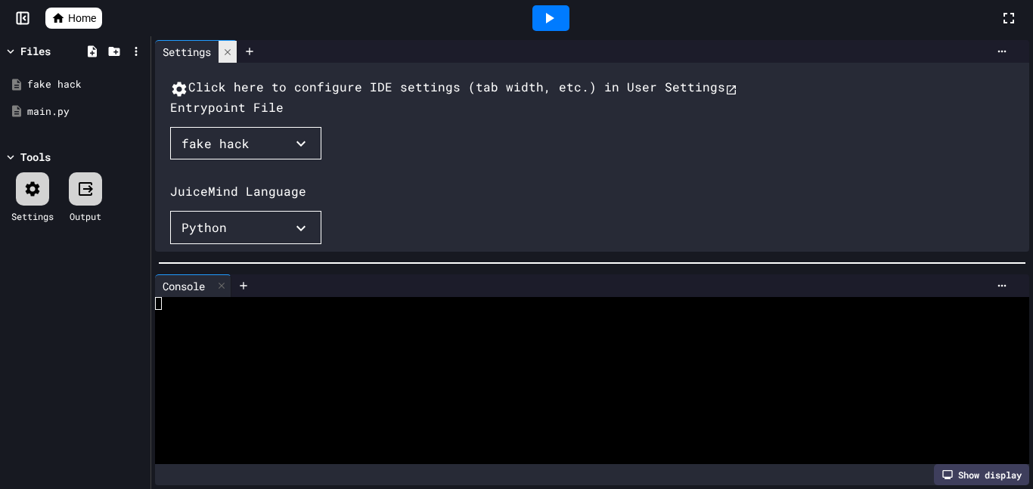
click at [239, 56] on div at bounding box center [249, 51] width 24 height 23
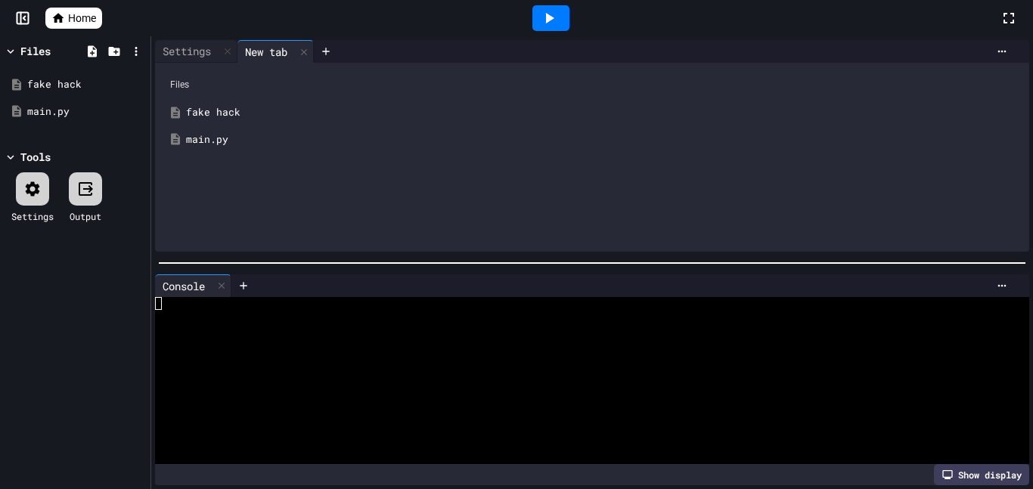
click at [262, 114] on div "fake hack" at bounding box center [603, 112] width 834 height 15
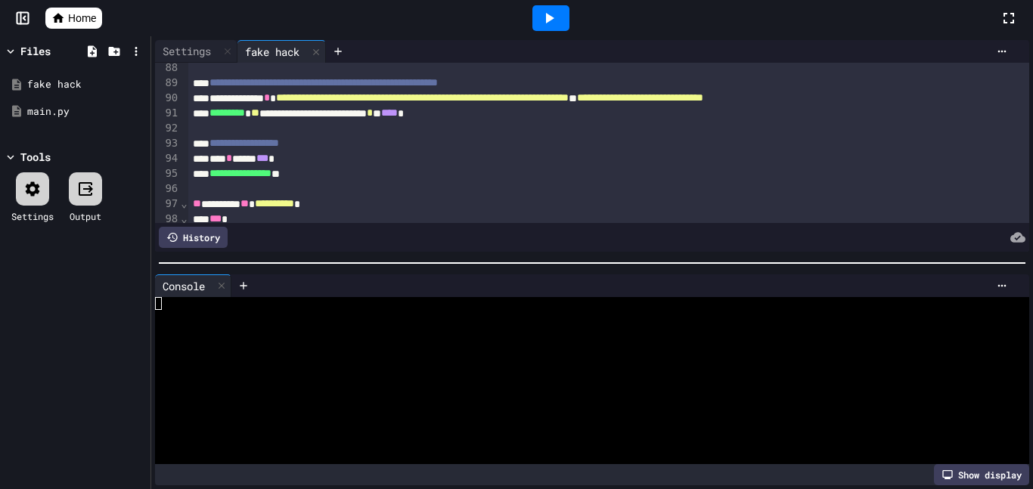
scroll to position [1323, 0]
click at [543, 28] on div at bounding box center [550, 18] width 37 height 26
click at [223, 275] on div at bounding box center [221, 286] width 18 height 22
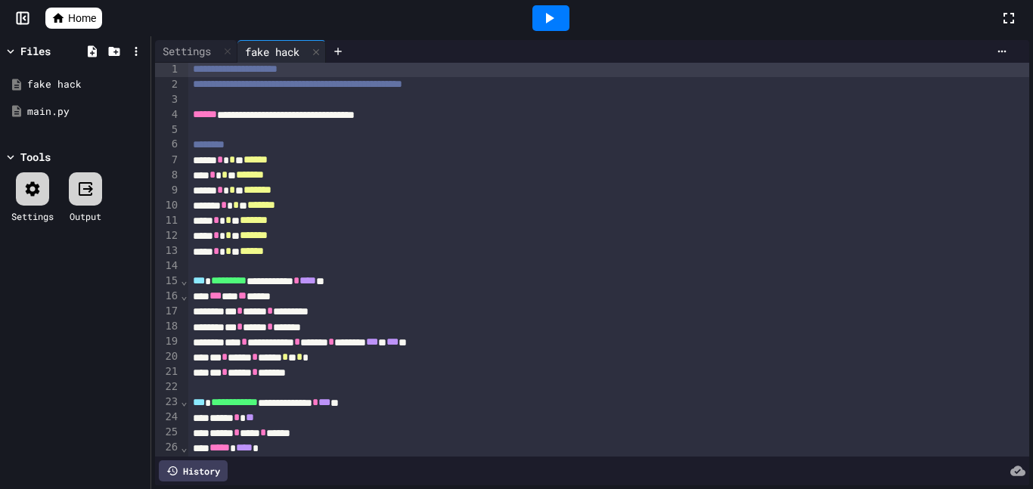
scroll to position [0, 0]
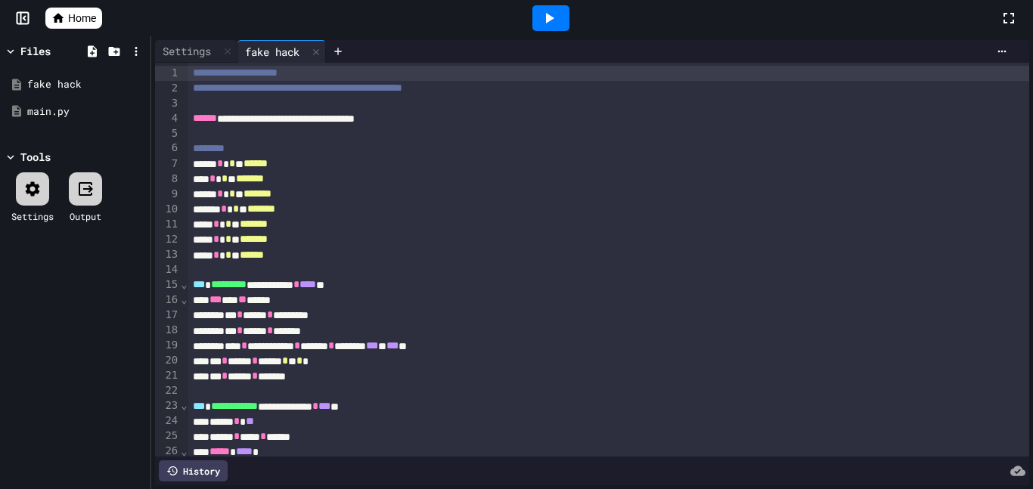
click at [556, 20] on icon at bounding box center [549, 18] width 18 height 18
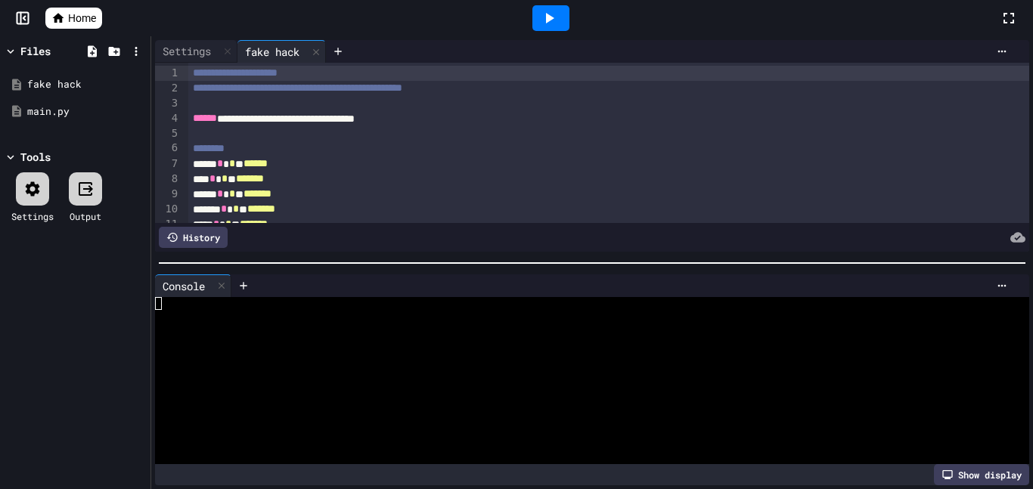
click at [36, 200] on div at bounding box center [32, 188] width 33 height 33
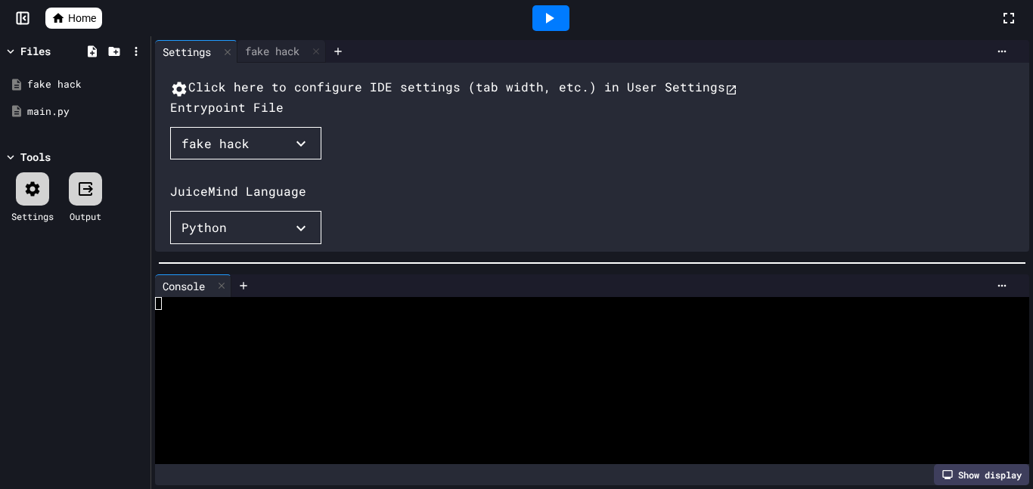
click at [237, 160] on button "fake hack" at bounding box center [245, 143] width 151 height 33
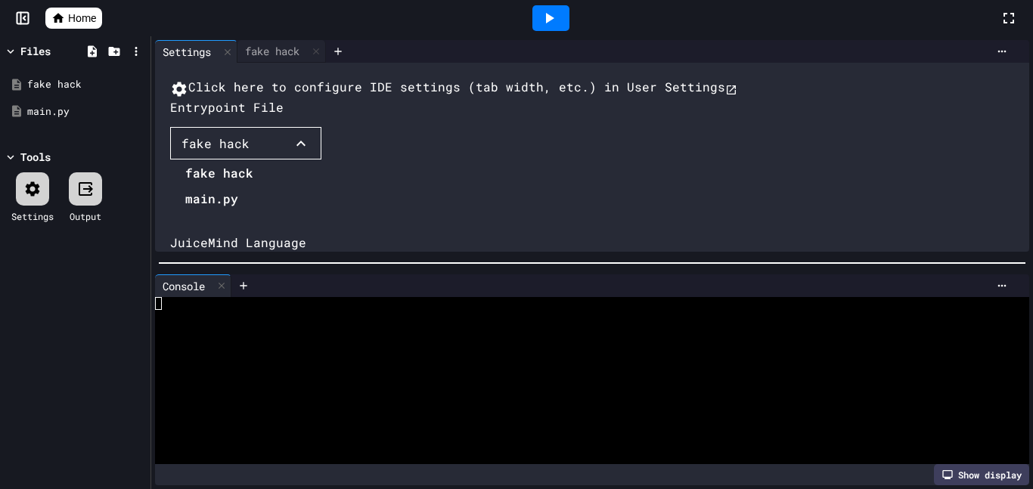
click at [211, 211] on li "main.py" at bounding box center [219, 199] width 68 height 24
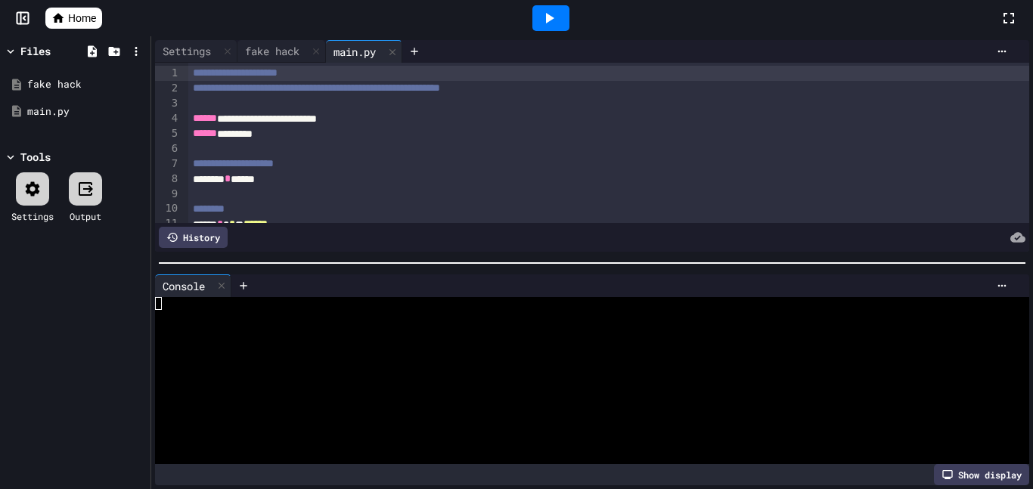
click at [567, 18] on div at bounding box center [550, 18] width 37 height 26
click at [14, 212] on div "Settings" at bounding box center [32, 216] width 42 height 14
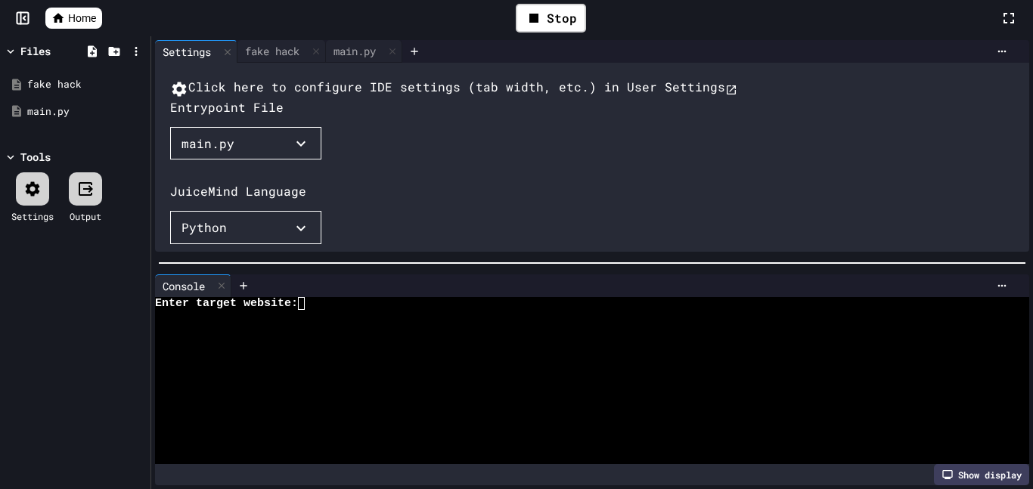
click at [73, 204] on div at bounding box center [85, 188] width 33 height 33
click at [77, 202] on div at bounding box center [85, 188] width 33 height 33
click at [575, 16] on div "Stop" at bounding box center [551, 18] width 70 height 29
click at [1006, 291] on div at bounding box center [622, 285] width 783 height 23
click at [976, 237] on div "Click here to configure IDE settings (tab width, etc.) in User Settings Entrypo…" at bounding box center [607, 248] width 874 height 340
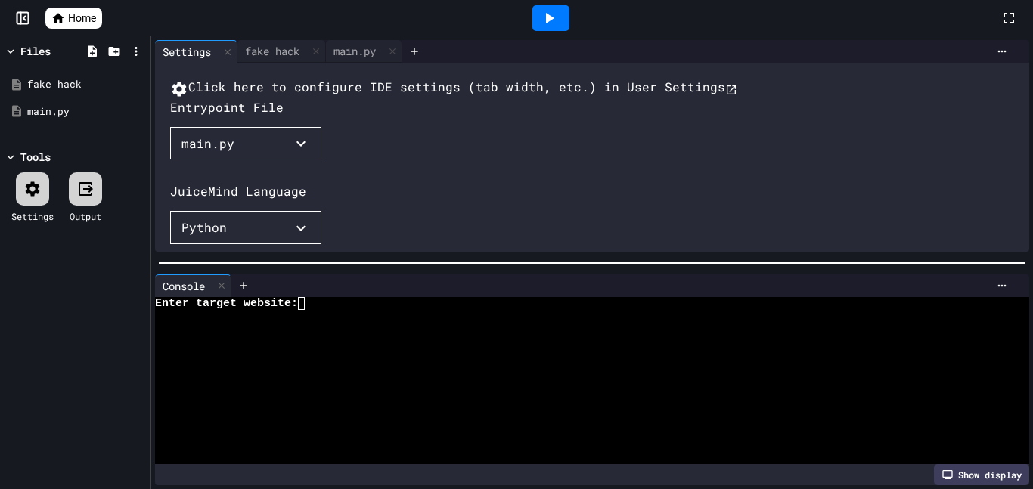
click at [1012, 488] on div "Console WWWWWWWWWWWWWWWWWWWWWWWWWWWWWWWW Enter target website: Show display" at bounding box center [592, 380] width 882 height 219
click at [1007, 486] on div "Console WWWWWWWWWWWWWWWWWWWWWWWWWWWWWWWW Enter target website: Show display" at bounding box center [592, 380] width 882 height 219
click at [1000, 481] on div "Show display" at bounding box center [981, 474] width 95 height 21
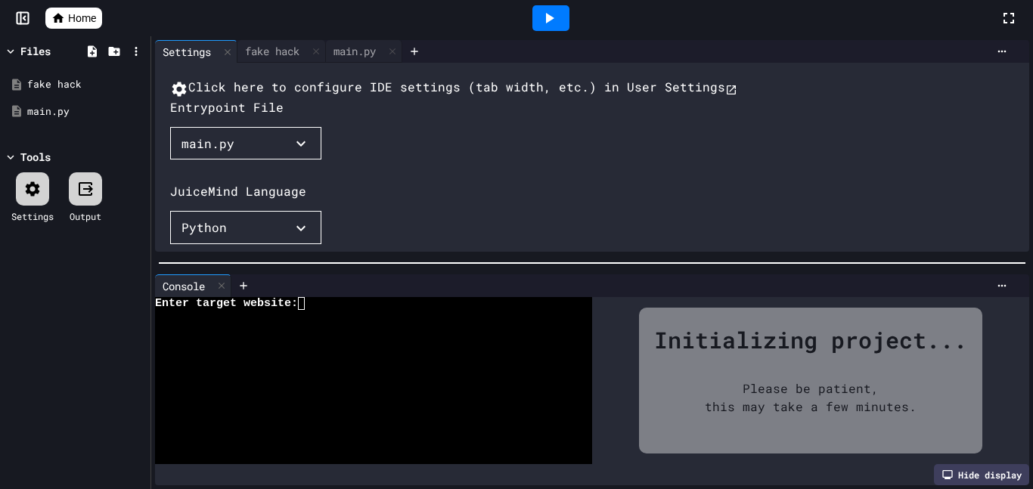
click at [1016, 466] on div "Hide display" at bounding box center [981, 474] width 95 height 21
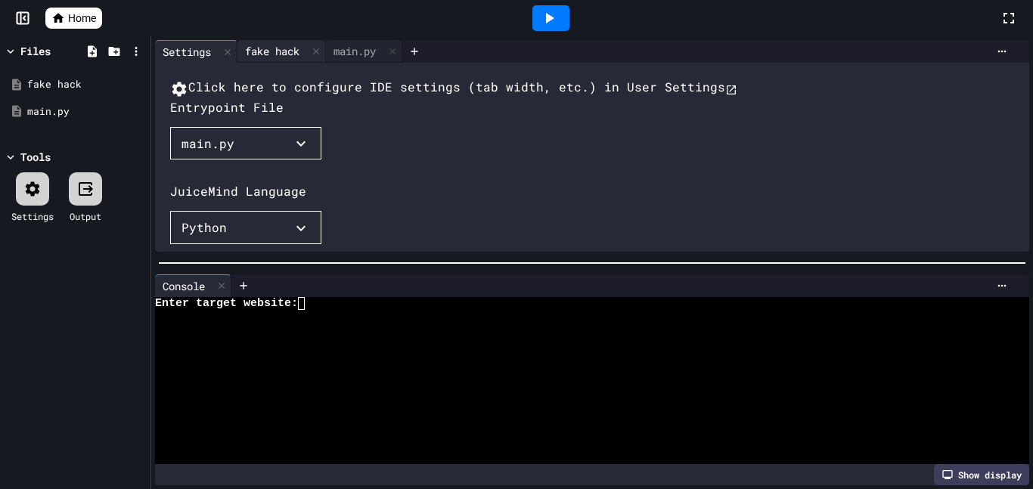
click at [282, 43] on div "fake hack" at bounding box center [272, 51] width 70 height 16
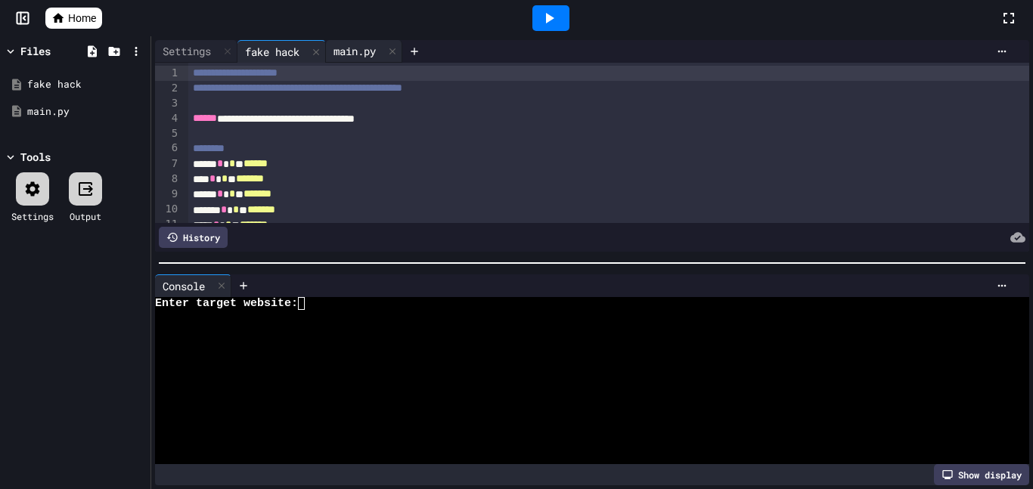
click at [351, 57] on div "main.py" at bounding box center [354, 51] width 57 height 16
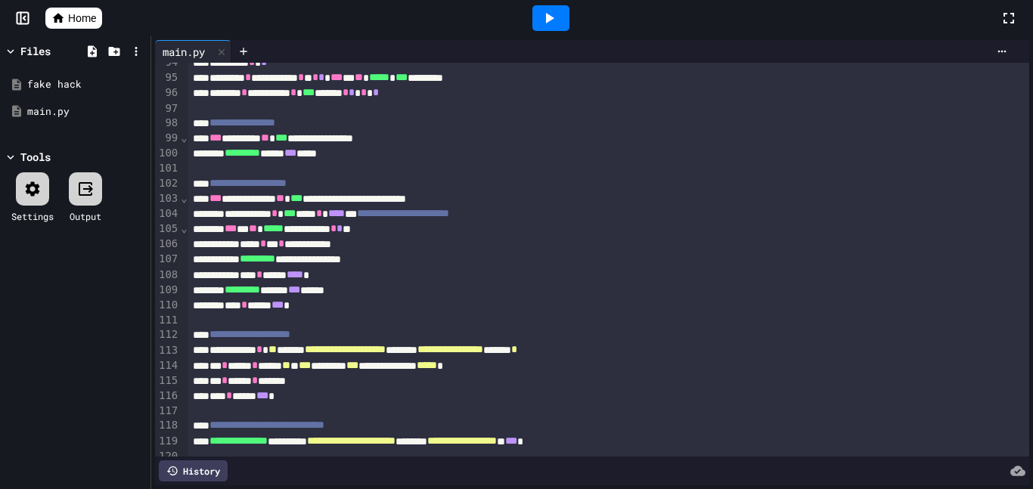
scroll to position [1837, 0]
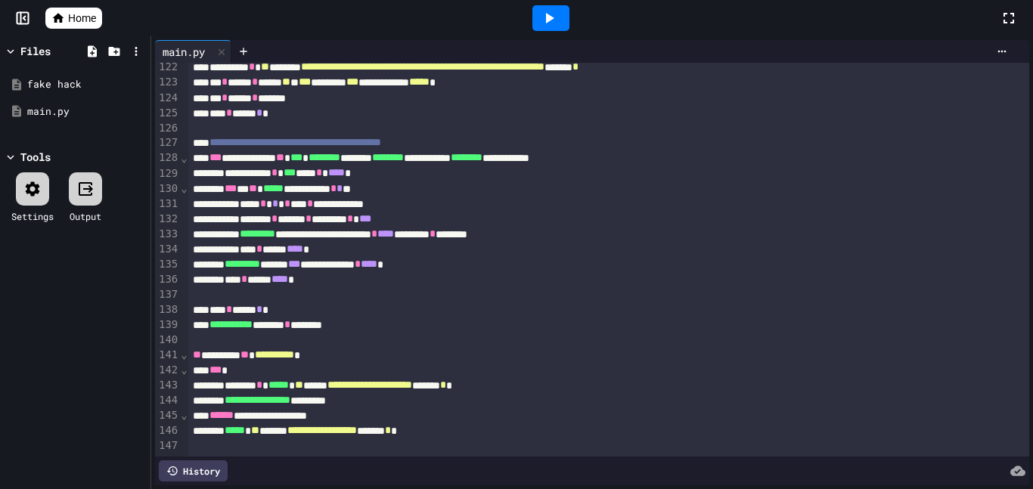
click at [544, 20] on icon at bounding box center [549, 18] width 18 height 18
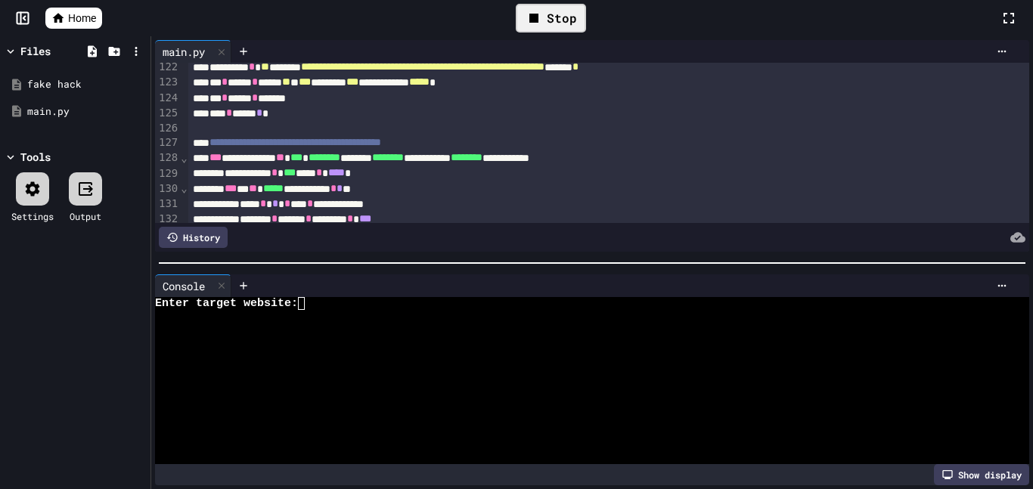
click at [337, 310] on div at bounding box center [583, 316] width 857 height 13
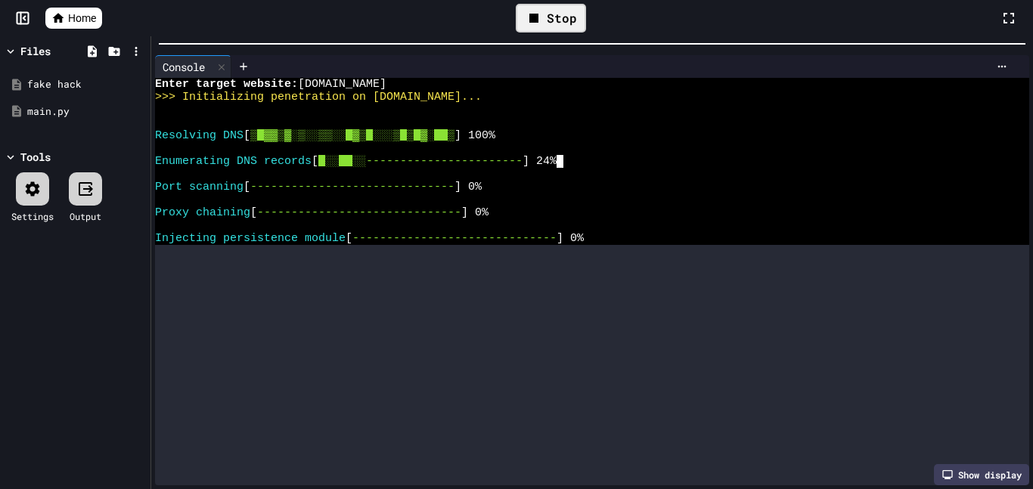
click at [132, 0] on html "**********" at bounding box center [516, 244] width 1033 height 489
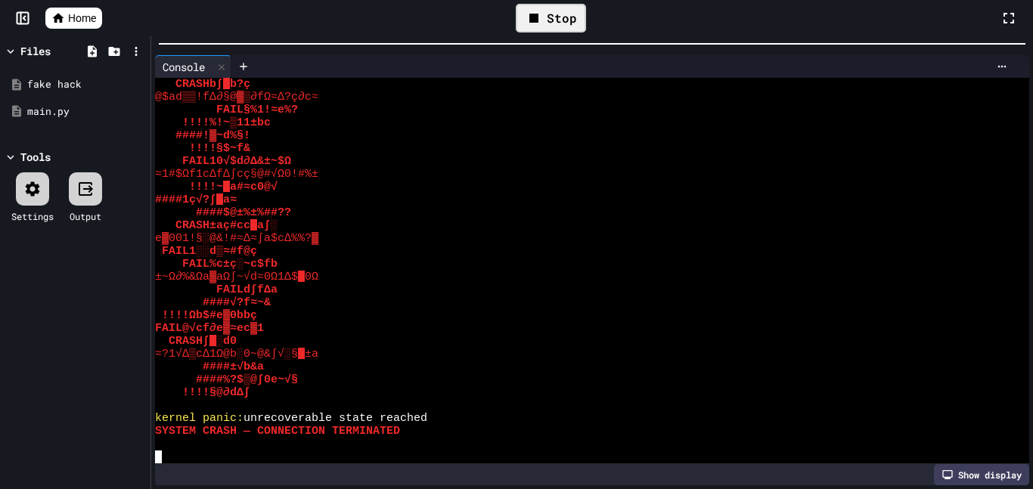
scroll to position [11452, 0]
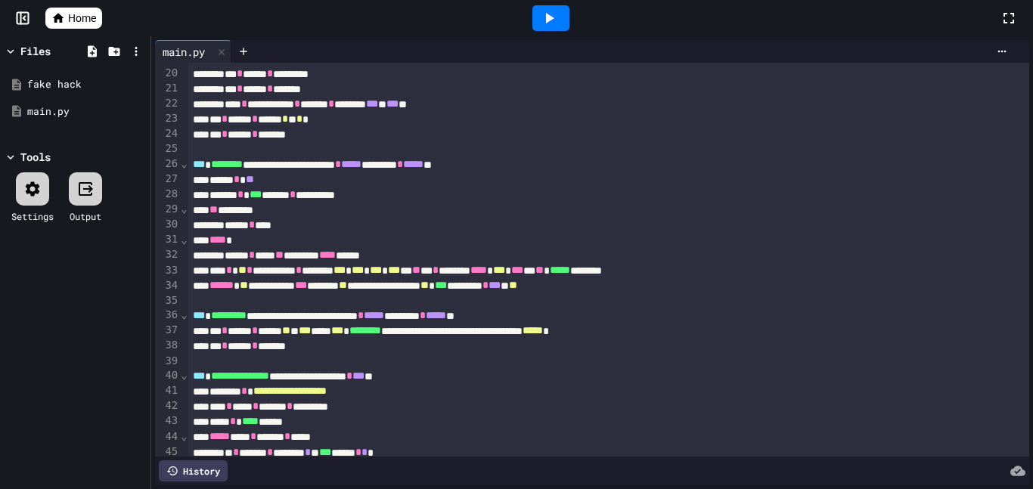
scroll to position [288, 0]
